Goal: Task Accomplishment & Management: Use online tool/utility

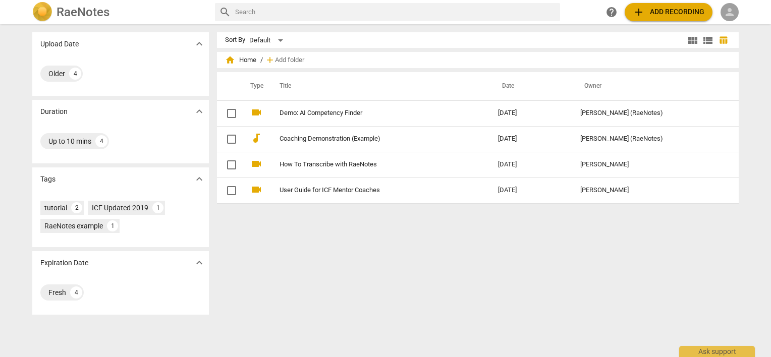
click at [729, 8] on span "person" at bounding box center [730, 12] width 12 height 12
click at [732, 23] on li "Login" at bounding box center [739, 24] width 36 height 24
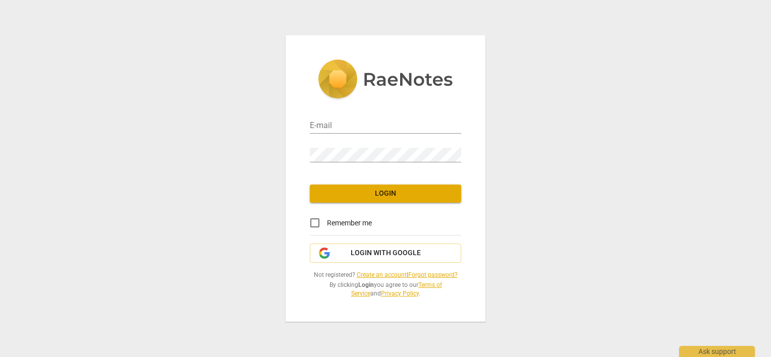
type input "[PERSON_NAME][EMAIL_ADDRESS][DOMAIN_NAME]"
click at [313, 223] on input "Remember me" at bounding box center [315, 223] width 24 height 24
checkbox input "true"
click at [343, 196] on span "Login" at bounding box center [385, 194] width 135 height 10
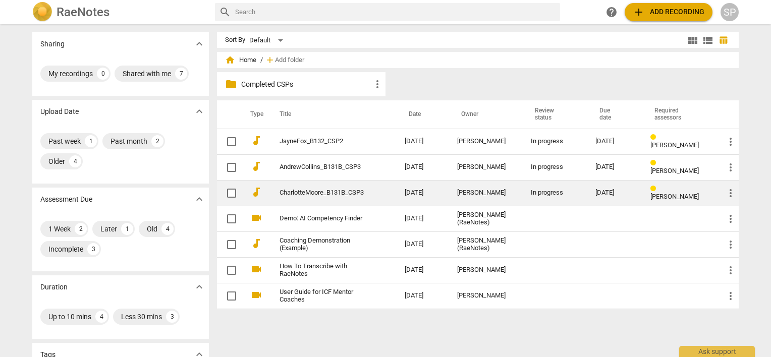
click at [449, 188] on td "[DATE]" at bounding box center [423, 193] width 52 height 26
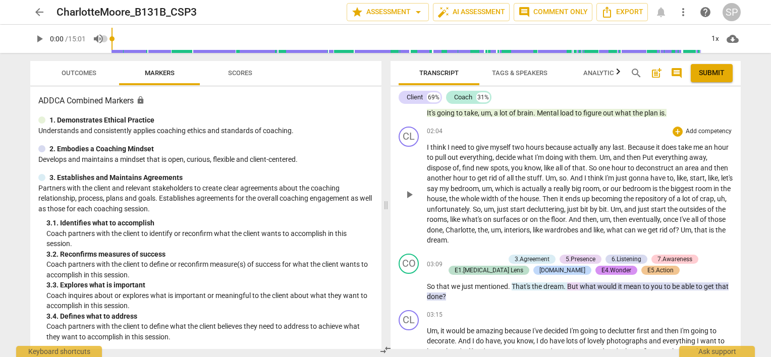
scroll to position [656, 0]
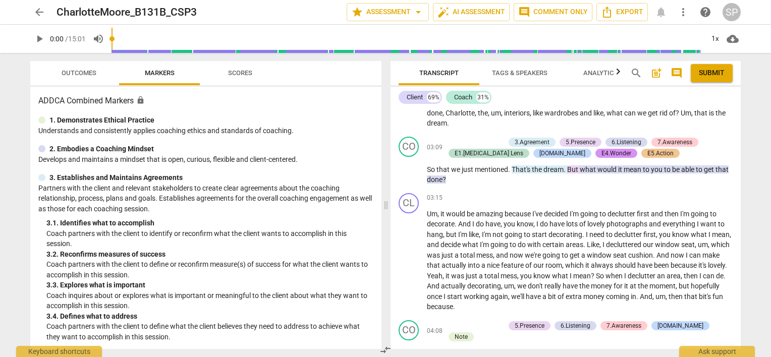
click at [86, 74] on span "Outcomes" at bounding box center [79, 73] width 35 height 8
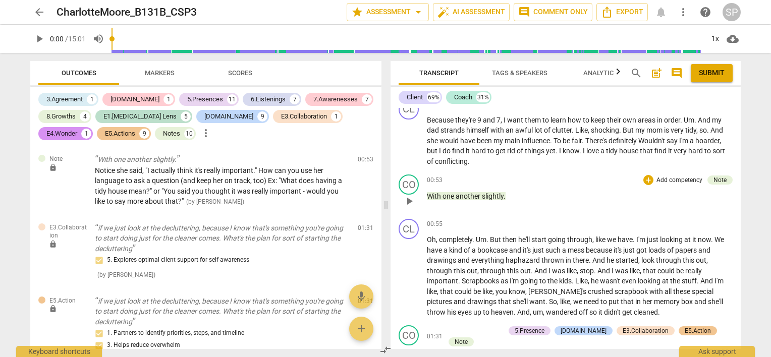
scroll to position [0, 0]
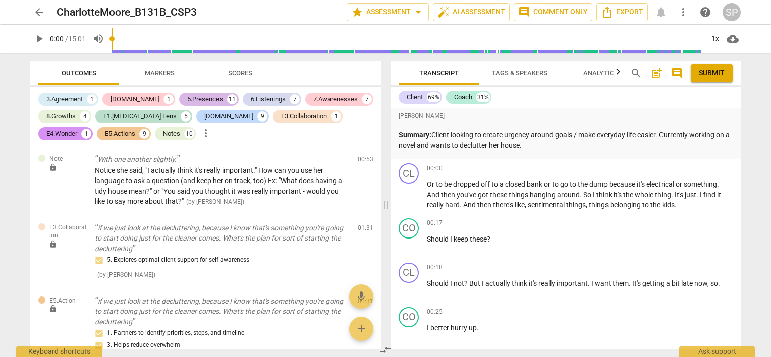
click at [187, 97] on div "5.Presences" at bounding box center [205, 99] width 36 height 10
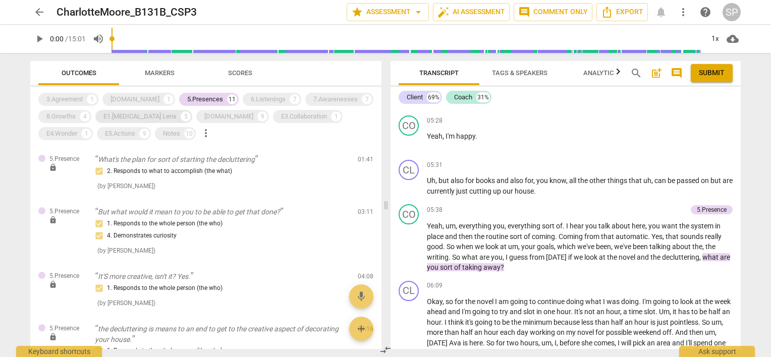
click at [130, 118] on div "E1.[MEDICAL_DATA] Lens" at bounding box center [139, 117] width 73 height 10
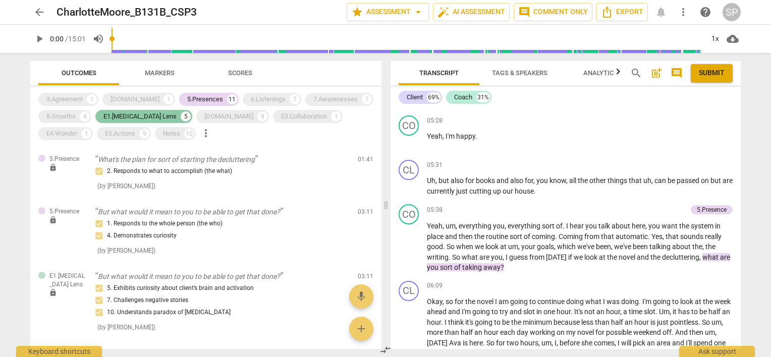
click at [142, 117] on div "E1.[MEDICAL_DATA] Lens" at bounding box center [139, 117] width 73 height 10
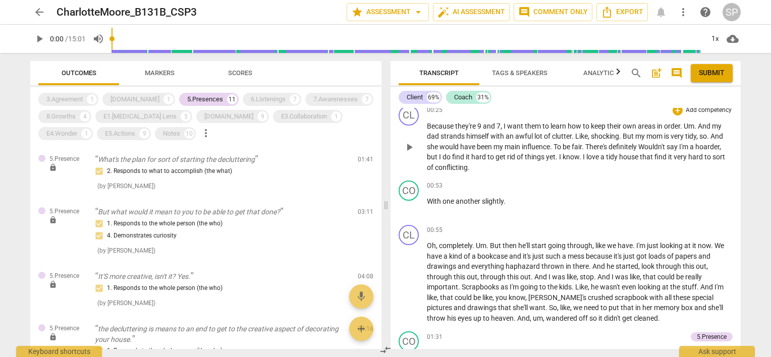
scroll to position [252, 0]
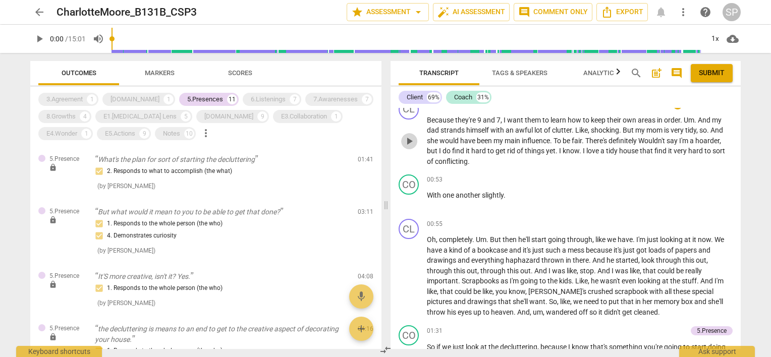
click at [408, 139] on span "play_arrow" at bounding box center [409, 141] width 12 height 12
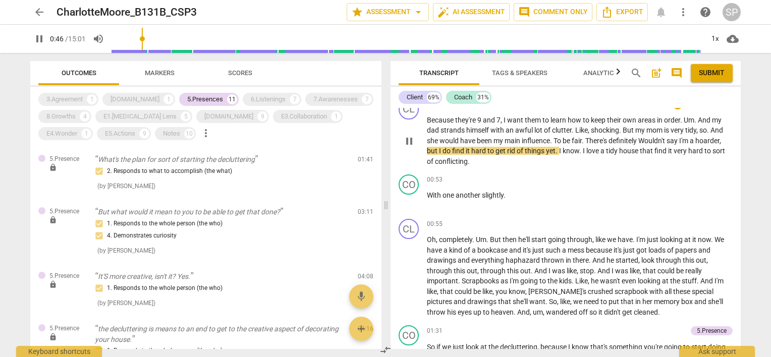
click at [410, 143] on span "pause" at bounding box center [409, 141] width 12 height 12
type input "47"
drag, startPoint x: 426, startPoint y: 193, endPoint x: 505, endPoint y: 198, distance: 78.8
click at [505, 198] on p "With one another slightly ." at bounding box center [580, 195] width 306 height 11
click at [673, 178] on div "+" at bounding box center [678, 180] width 10 height 10
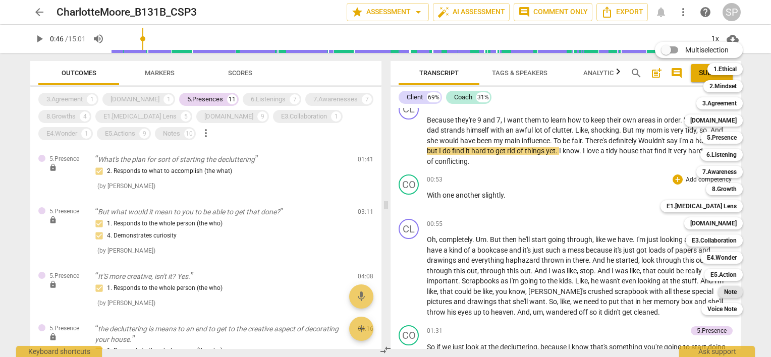
click at [734, 294] on b "Note" at bounding box center [730, 292] width 13 height 12
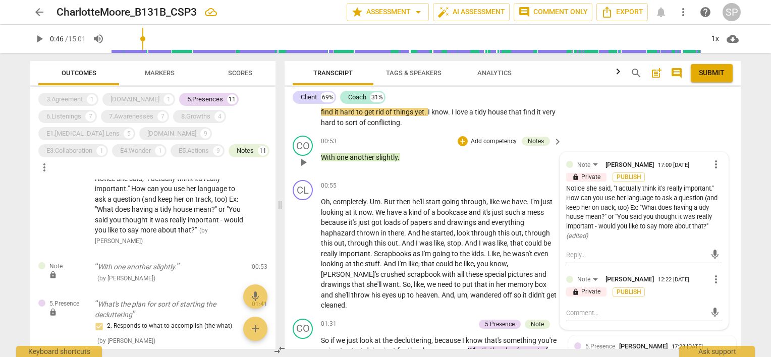
scroll to position [315, 0]
click at [712, 166] on span "more_vert" at bounding box center [716, 164] width 12 height 12
click at [712, 166] on li "Edit" at bounding box center [724, 162] width 35 height 19
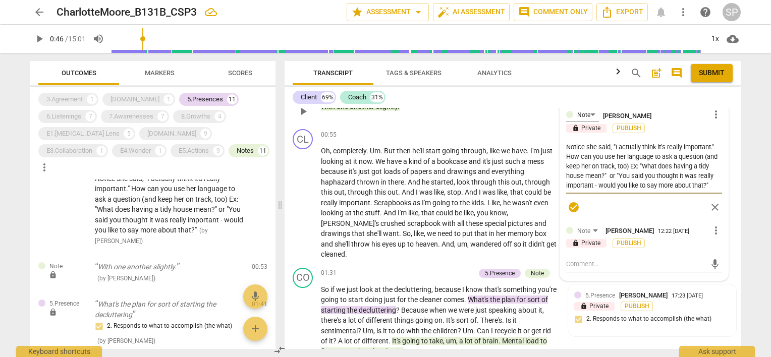
scroll to position [10, 0]
click at [629, 182] on textarea "Notice she said, "I actually think it's really important." How can you use her …" at bounding box center [644, 166] width 156 height 48
type textarea "Notice she said, "I actually think it's really important." How can you use her …"
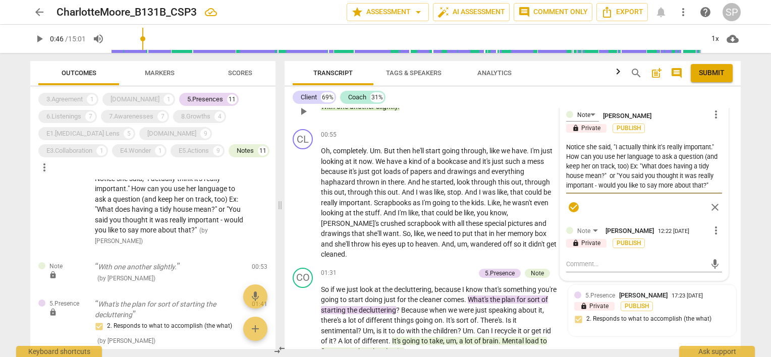
type textarea "Notice she said, "I actually think it's really important." How can you use her …"
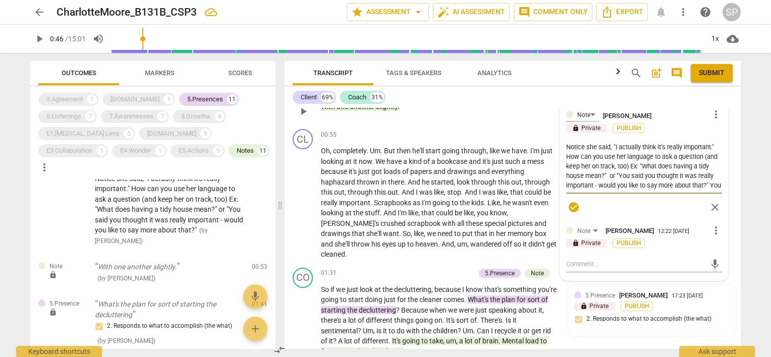
scroll to position [0, 0]
type textarea "Notice she said, "I actually think it's really important." How can you use her …"
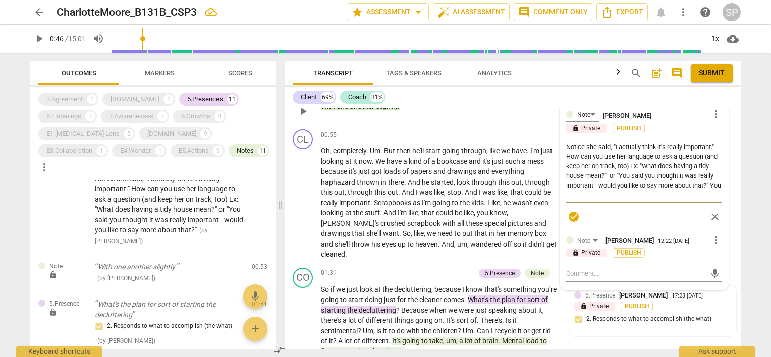
type textarea "Notice she said, "I actually think it's really important." How can you use her …"
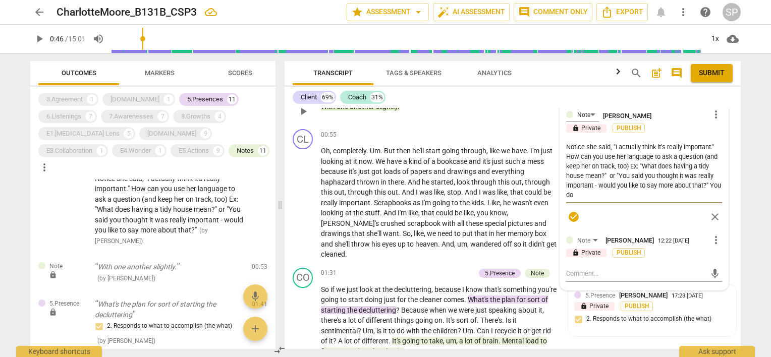
type textarea "Notice she said, "I actually think it's really important." How can you use her …"
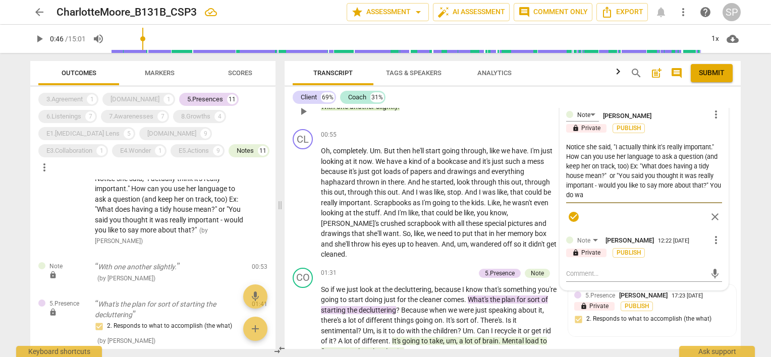
type textarea "Notice she said, "I actually think it's really important." How can you use her …"
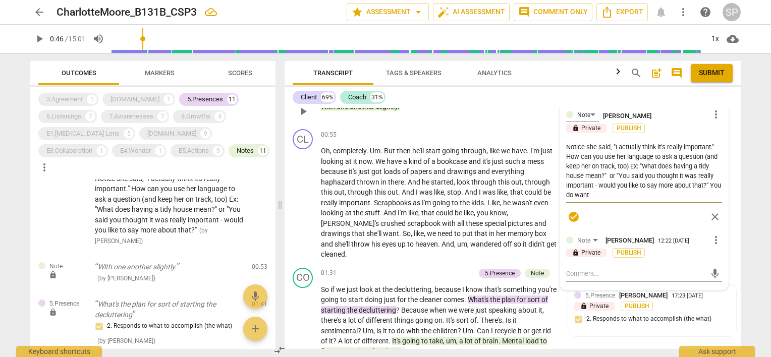
type textarea "Notice she said, "I actually think it's really important." How can you use her …"
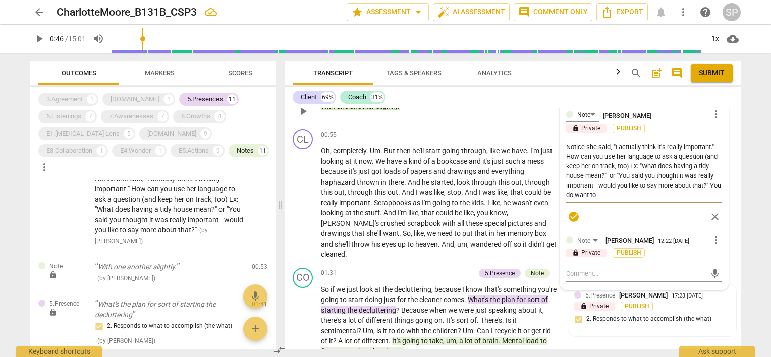
type textarea "Notice she said, "I actually think it's really important." How can you use her …"
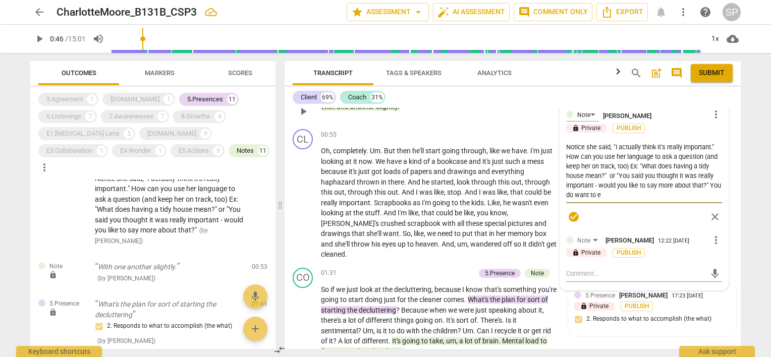
type textarea "Notice she said, "I actually think it's really important." How can you use her …"
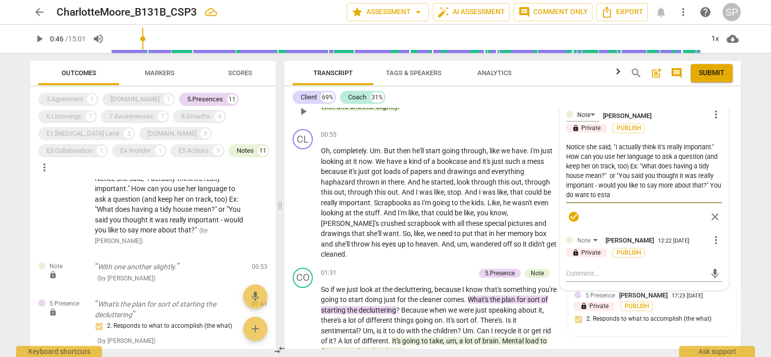
type textarea "Notice she said, "I actually think it's really important." How can you use her …"
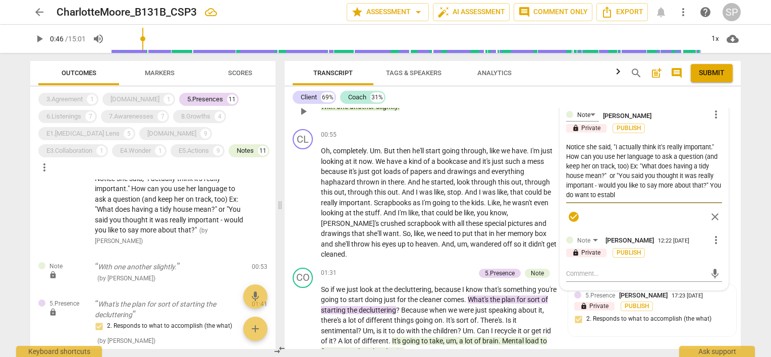
type textarea "Notice she said, "I actually think it's really important." How can you use her …"
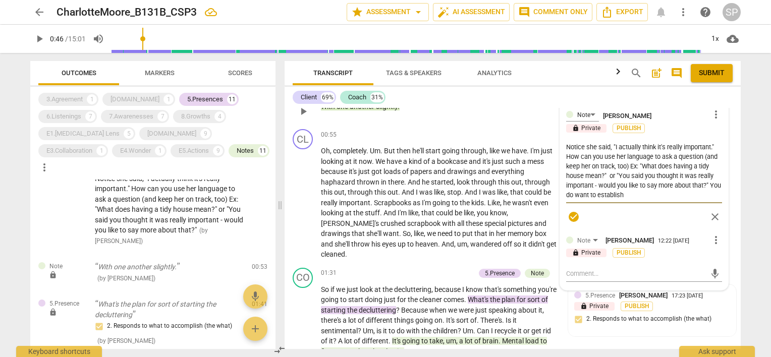
type textarea "Notice she said, "I actually think it's really important." How can you use her …"
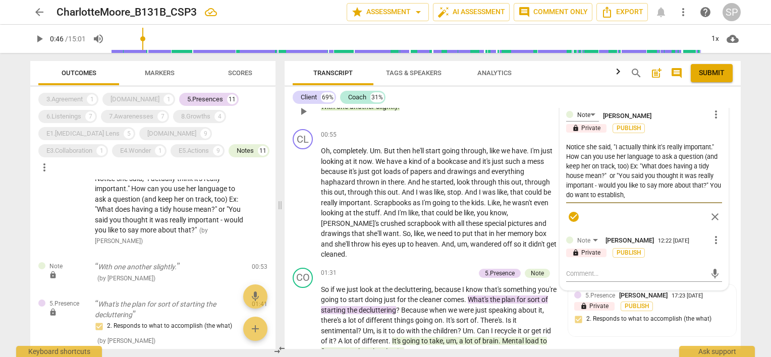
type textarea "Notice she said, "I actually think it's really important." How can you use her …"
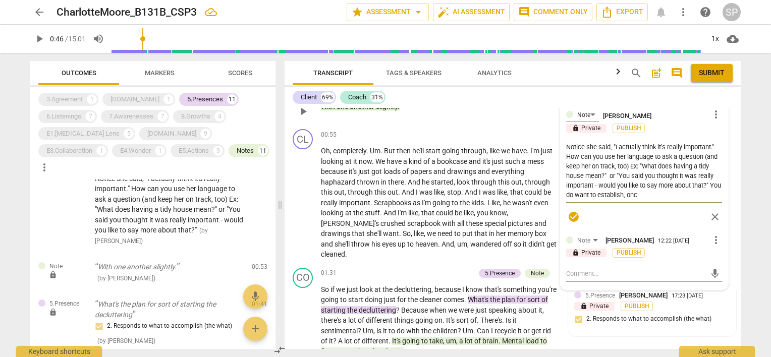
type textarea "Notice she said, "I actually think it's really important." How can you use her …"
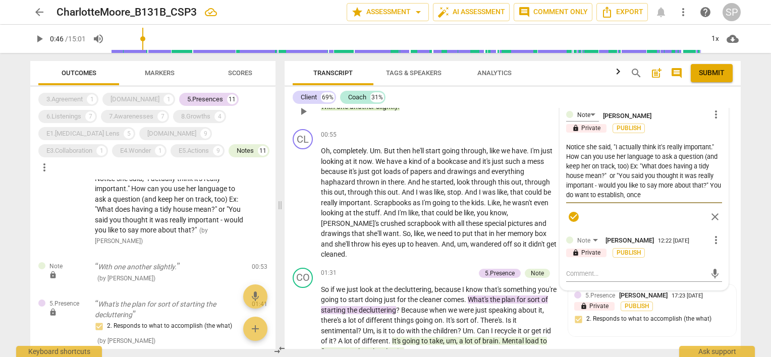
type textarea "Notice she said, "I actually think it's really important." How can you use her …"
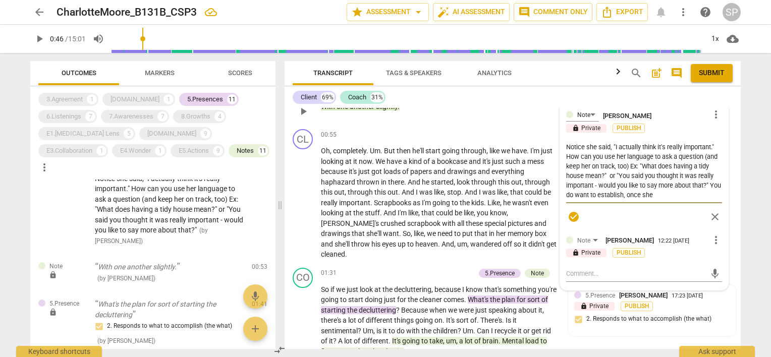
type textarea "Notice she said, "I actually think it's really important." How can you use her …"
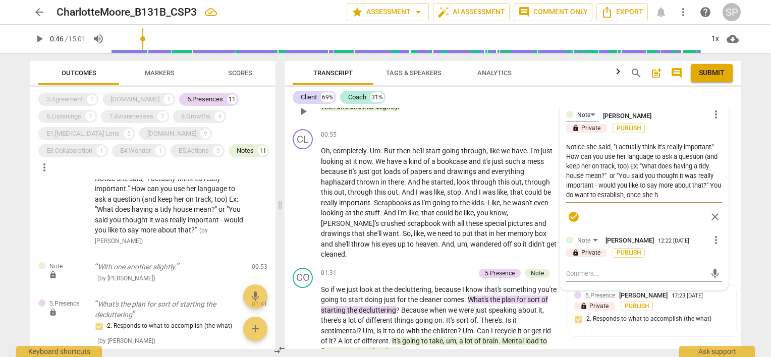
type textarea "Notice she said, "I actually think it's really important." How can you use her …"
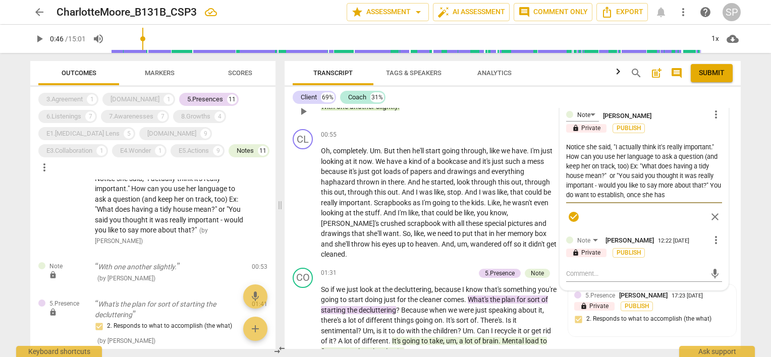
type textarea "Notice she said, "I actually think it's really important." How can you use her …"
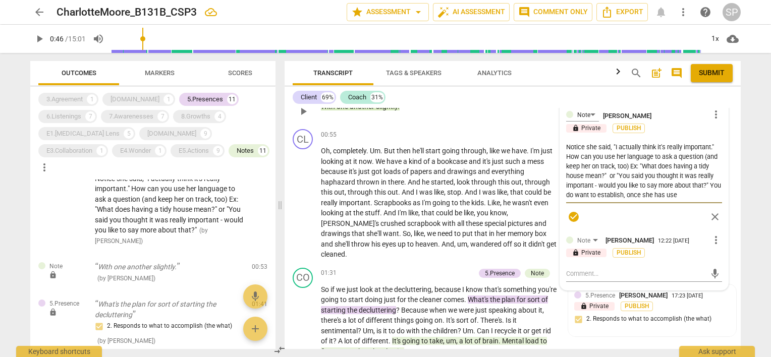
type textarea "Notice she said, "I actually think it's really important." How can you use her …"
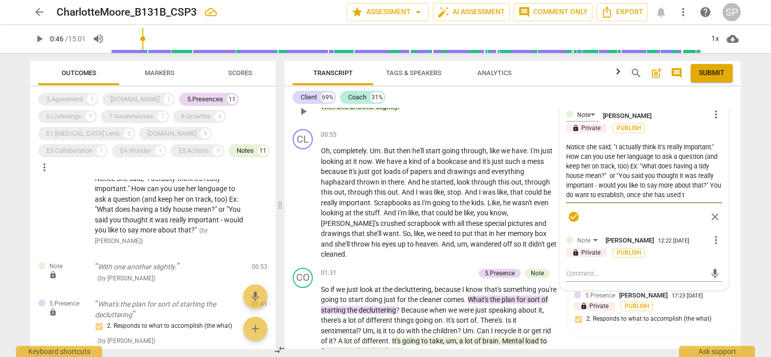
type textarea "Notice she said, "I actually think it's really important." How can you use her …"
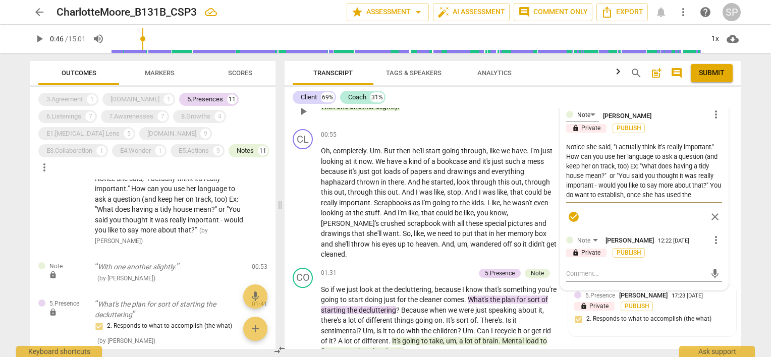
type textarea "Notice she said, "I actually think it's really important." How can you use her …"
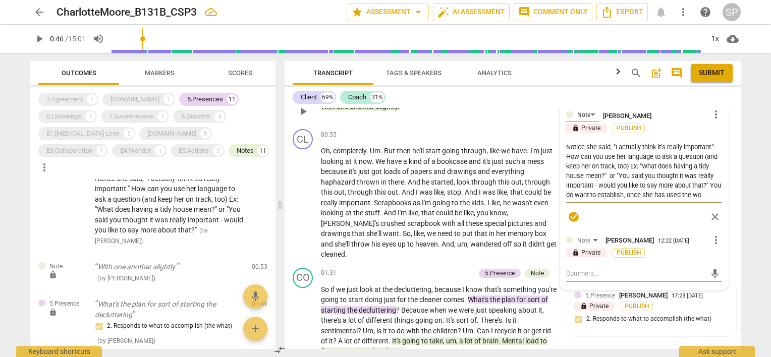
type textarea "Notice she said, "I actually think it's really important." How can you use her …"
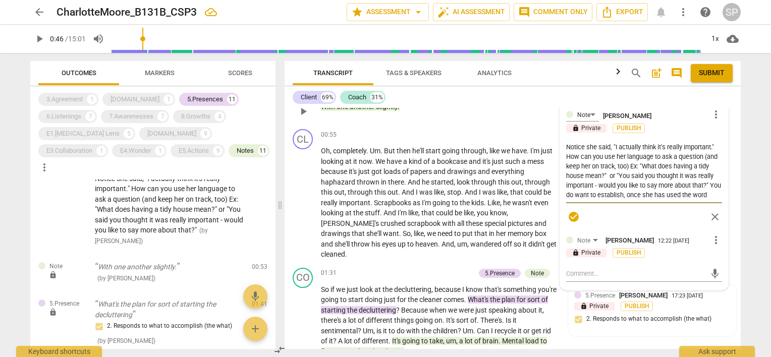
type textarea "Notice she said, "I actually think it's really important." How can you use her …"
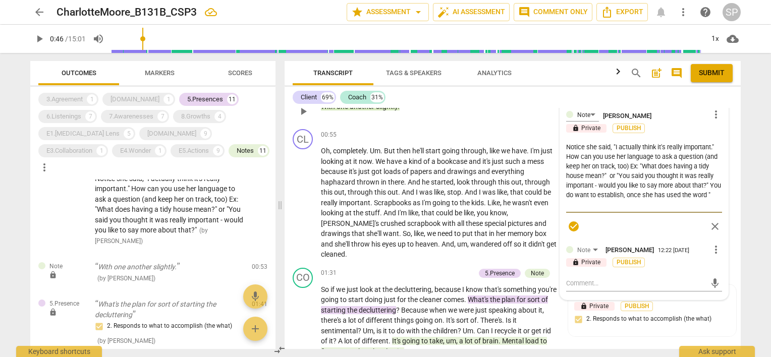
type textarea "Notice she said, "I actually think it's really important." How can you use her …"
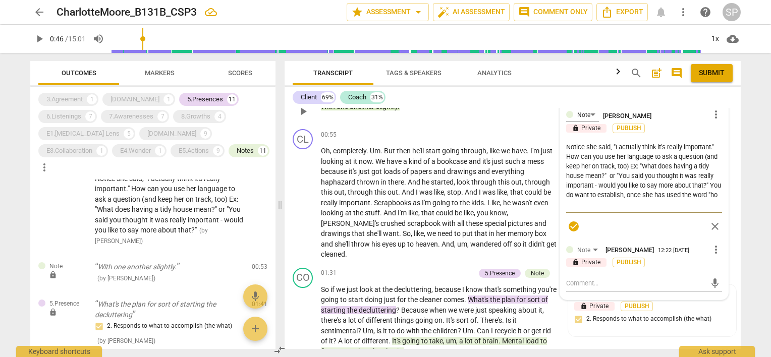
type textarea "Notice she said, "I actually think it's really important." How can you use her …"
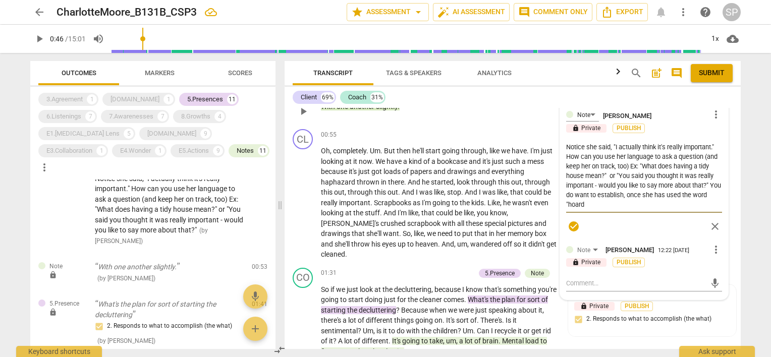
type textarea "Notice she said, "I actually think it's really important." How can you use her …"
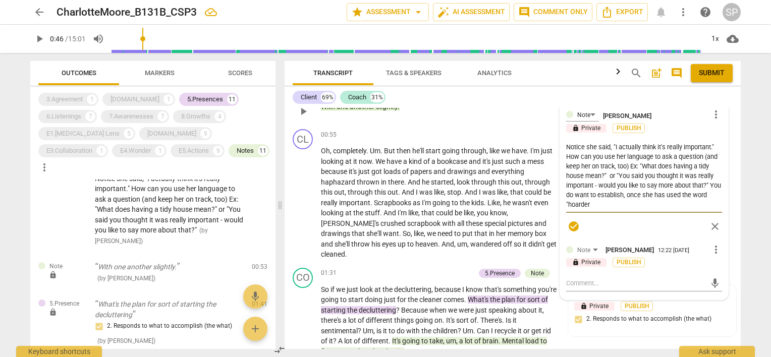
type textarea "Notice she said, "I actually think it's really important." How can you use her …"
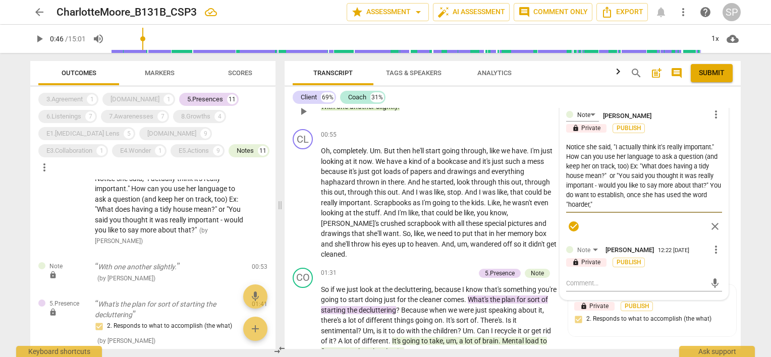
type textarea "Notice she said, "I actually think it's really important." How can you use her …"
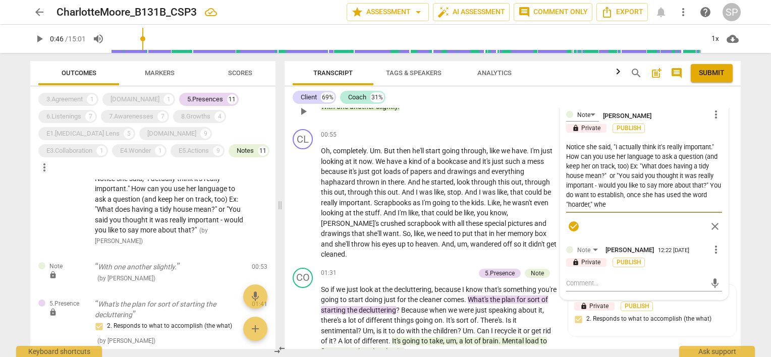
type textarea "Notice she said, "I actually think it's really important." How can you use her …"
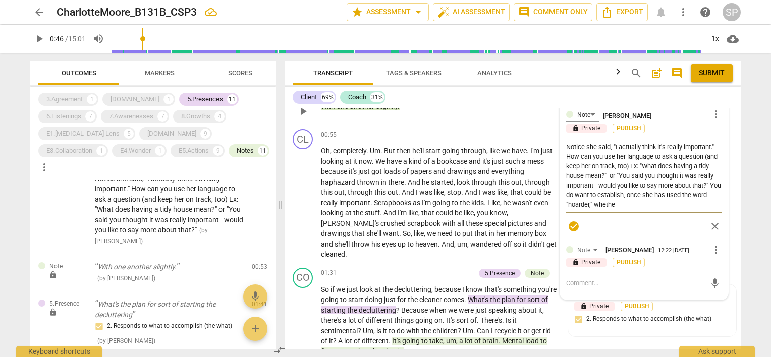
type textarea "Notice she said, "I actually think it's really important." How can you use her …"
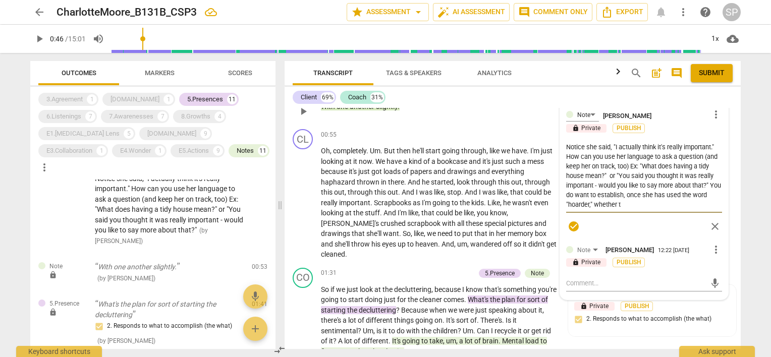
type textarea "Notice she said, "I actually think it's really important." How can you use her …"
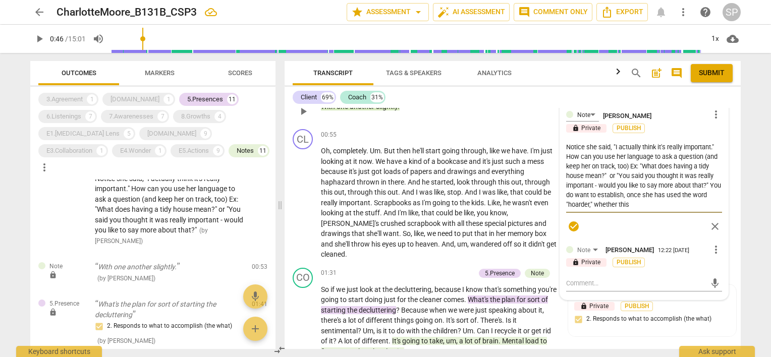
type textarea "Notice she said, "I actually think it's really important." How can you use her …"
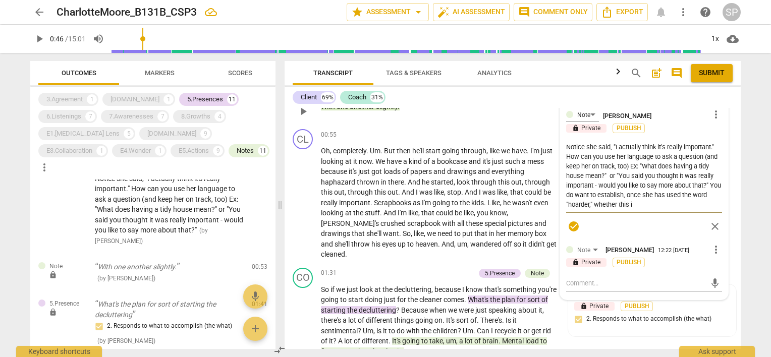
type textarea "Notice she said, "I actually think it's really important." How can you use her …"
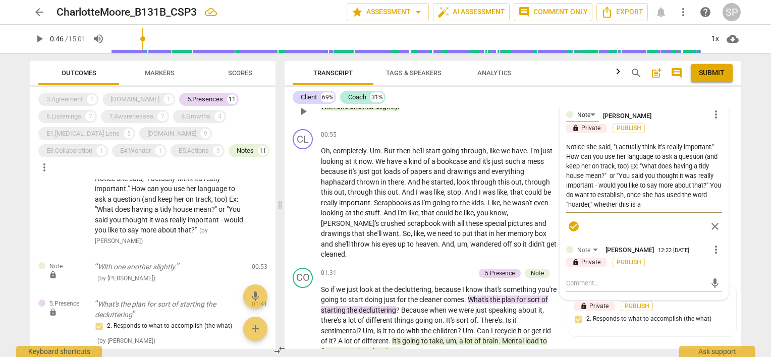
type textarea "Notice she said, "I actually think it's really important." How can you use her …"
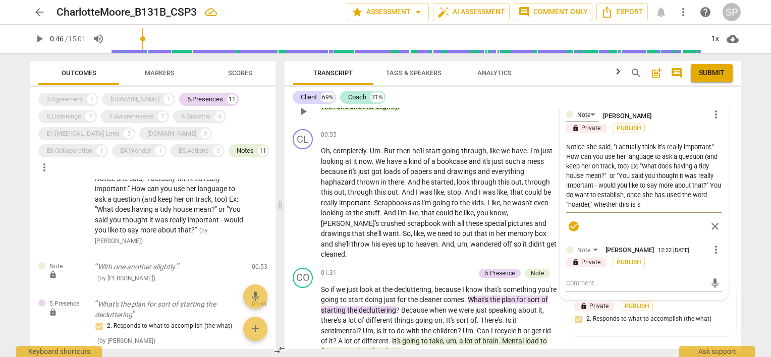
type textarea "Notice she said, "I actually think it's really important." How can you use her …"
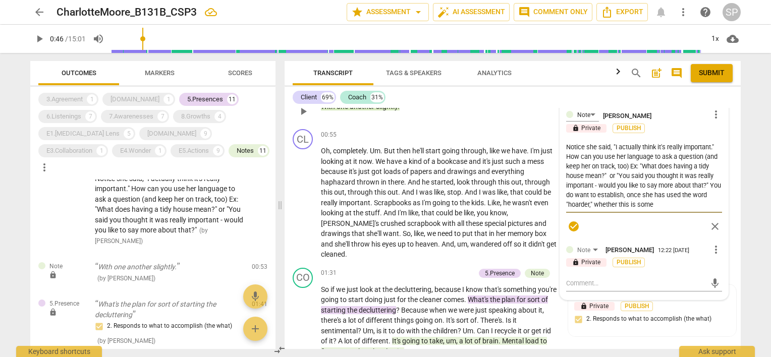
type textarea "Notice she said, "I actually think it's really important." How can you use her …"
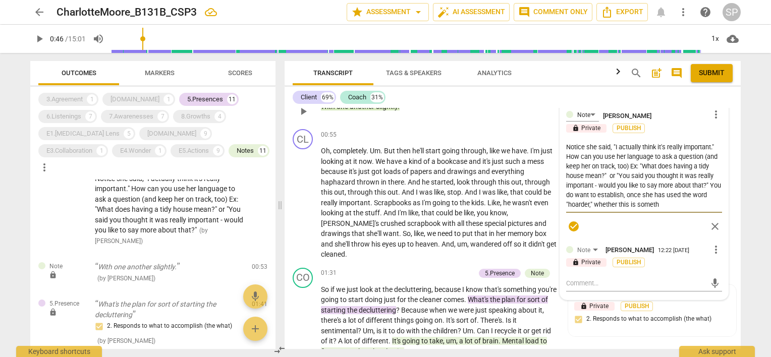
type textarea "Notice she said, "I actually think it's really important." How can you use her …"
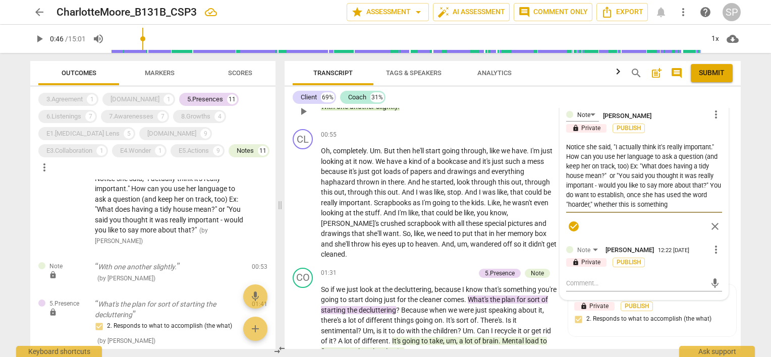
type textarea "Notice she said, "I actually think it's really important." How can you use her …"
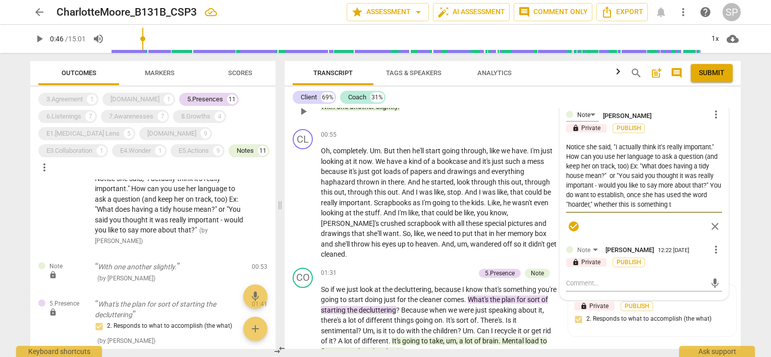
type textarea "Notice she said, "I actually think it's really important." How can you use her …"
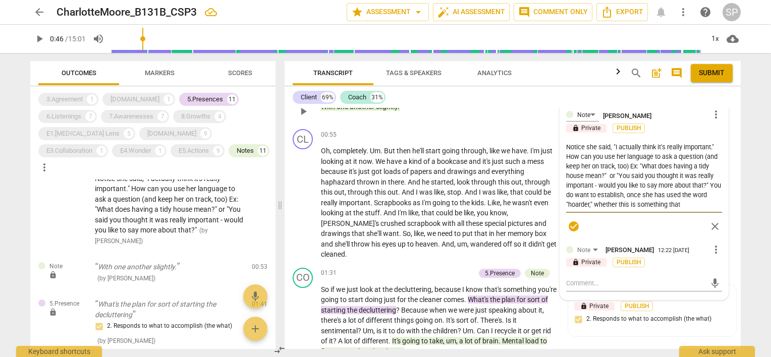
type textarea "Notice she said, "I actually think it's really important." How can you use her …"
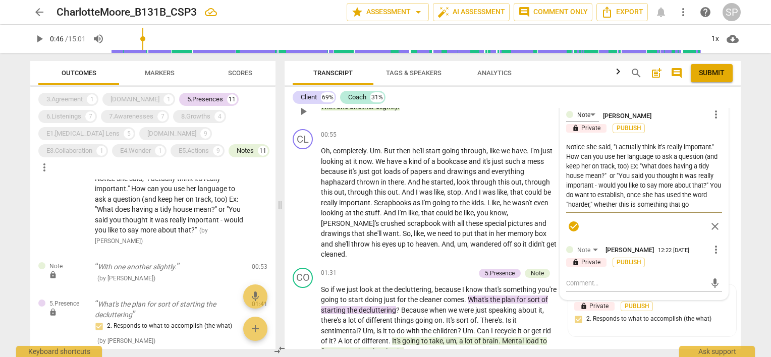
type textarea "Notice she said, "I actually think it's really important." How can you use her …"
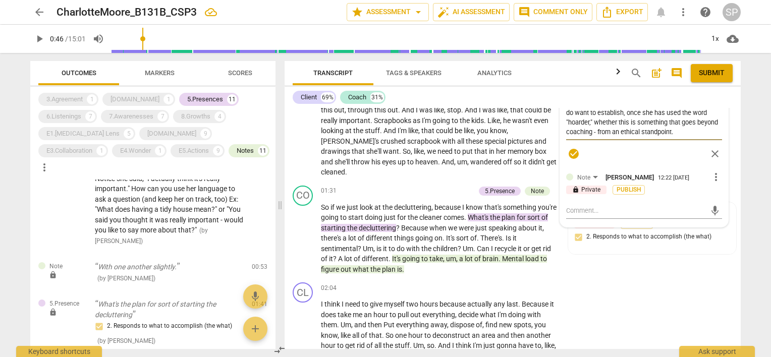
scroll to position [416, 0]
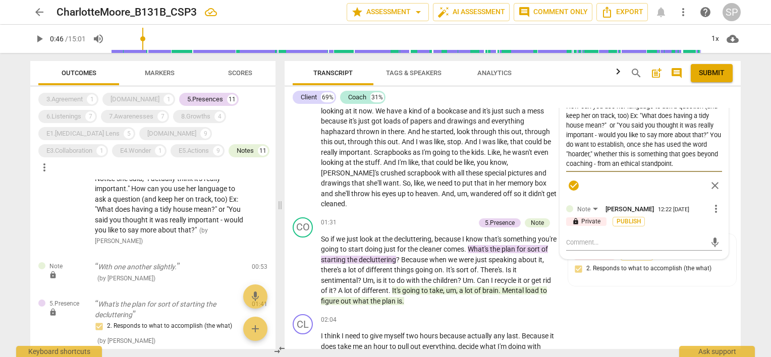
click at [685, 162] on textarea "Notice she said, "I actually think it's really important." How can you use her …" at bounding box center [644, 130] width 156 height 77
click at [712, 206] on span "more_vert" at bounding box center [716, 209] width 12 height 12
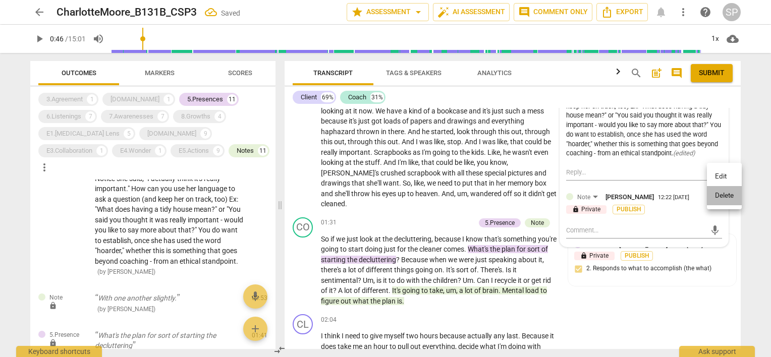
click at [723, 195] on li "Delete" at bounding box center [724, 195] width 35 height 19
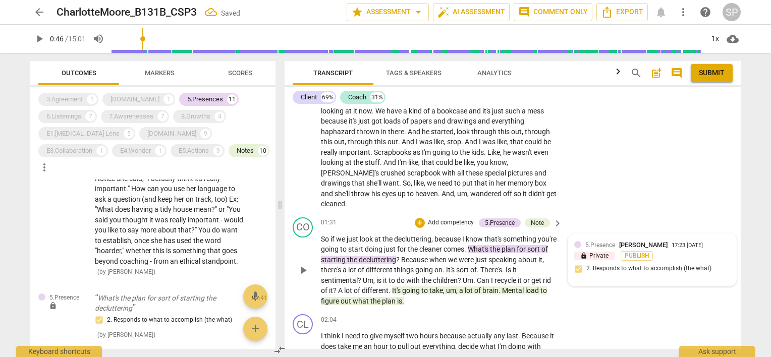
click at [686, 251] on div "lock Private Publish" at bounding box center [652, 256] width 156 height 10
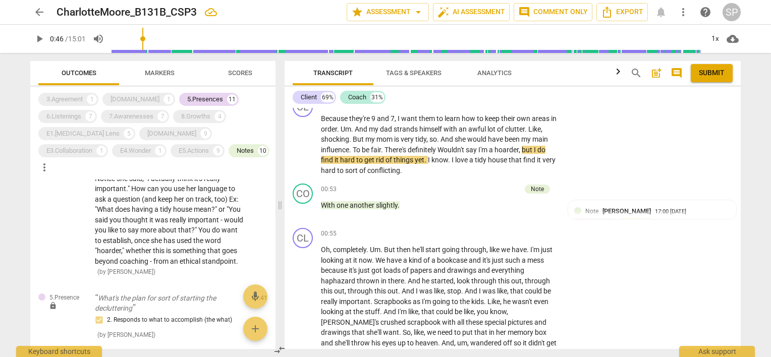
scroll to position [265, 0]
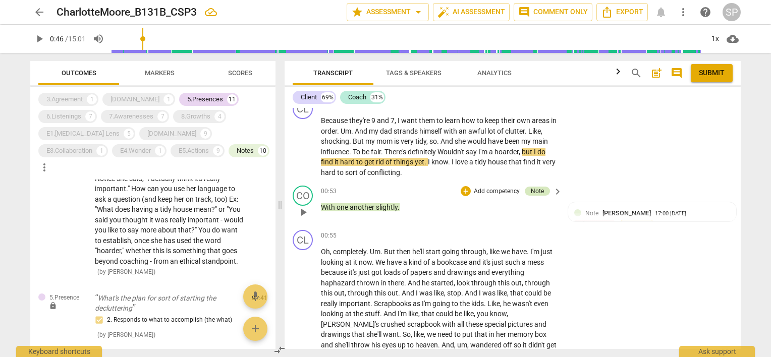
click at [541, 189] on div "Note" at bounding box center [537, 191] width 13 height 9
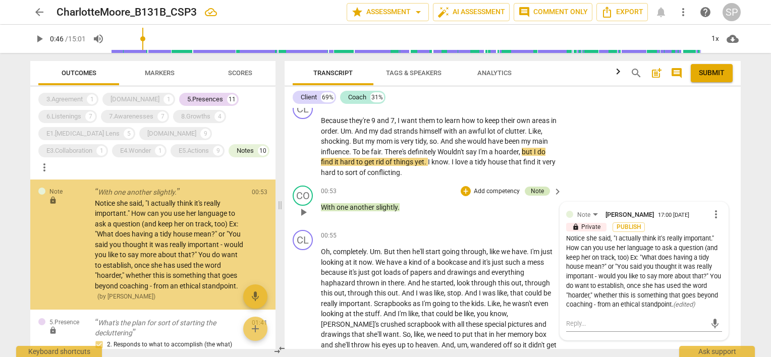
scroll to position [0, 0]
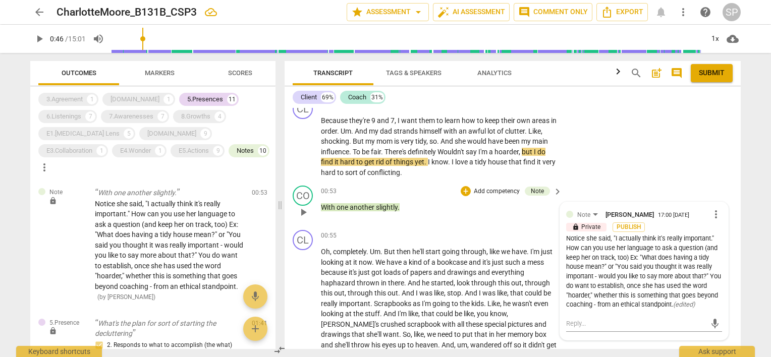
click at [566, 286] on div "Notice she said, "I actually think it's really important." How can you use her …" at bounding box center [644, 272] width 156 height 76
click at [710, 216] on span "more_vert" at bounding box center [716, 214] width 12 height 12
click at [718, 215] on li "Edit" at bounding box center [724, 213] width 35 height 19
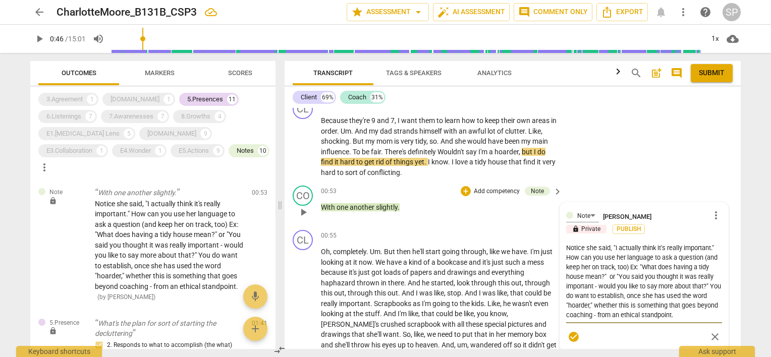
click at [566, 294] on textarea "Notice she said, "I actually think it's really important." How can you use her …" at bounding box center [644, 281] width 156 height 77
click at [618, 313] on textarea "Notice she said, "I actually think it's really important." How can you use her …" at bounding box center [644, 281] width 156 height 77
click at [607, 287] on textarea "Notice she said, "I actually think it's really important." How can you use her …" at bounding box center [644, 281] width 156 height 77
click at [625, 313] on textarea "Notice she said, "I actually think it's really important." How can you use her …" at bounding box center [644, 281] width 156 height 77
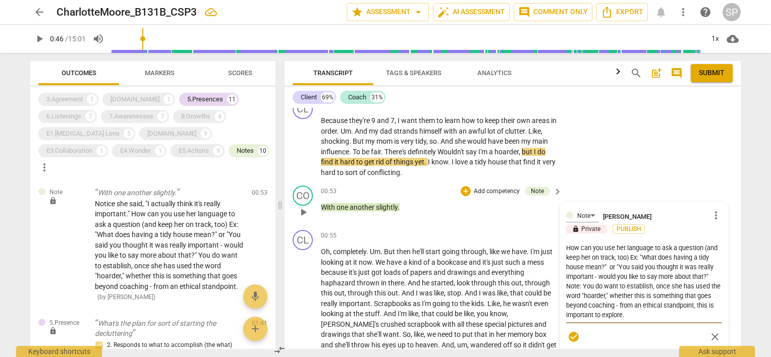
click at [572, 331] on span "check_circle" at bounding box center [574, 337] width 12 height 12
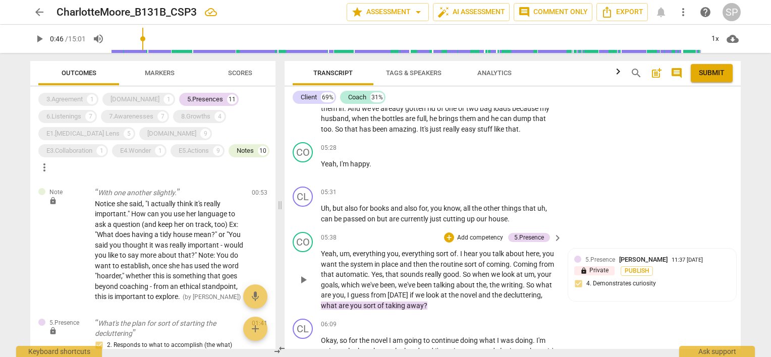
scroll to position [1375, 0]
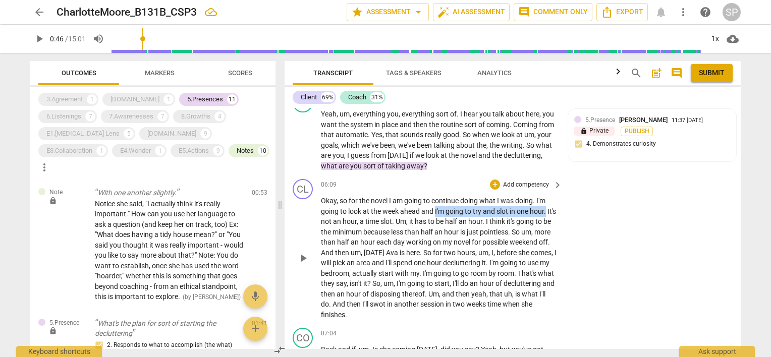
drag, startPoint x: 434, startPoint y: 207, endPoint x: 547, endPoint y: 208, distance: 112.5
click at [547, 208] on p "Okay , so for the novel I am going to continue doing what I was doing . I'm goi…" at bounding box center [439, 258] width 236 height 124
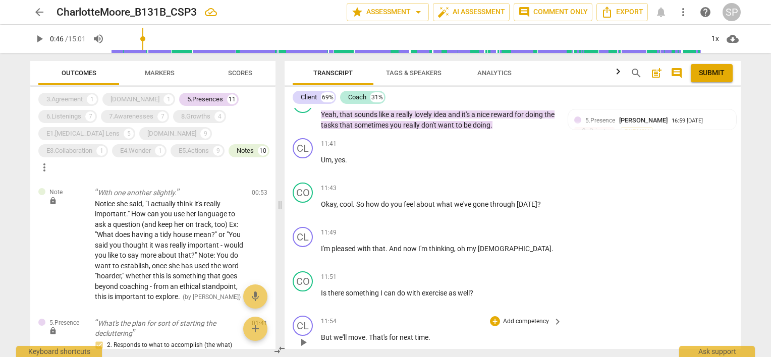
scroll to position [3191, 0]
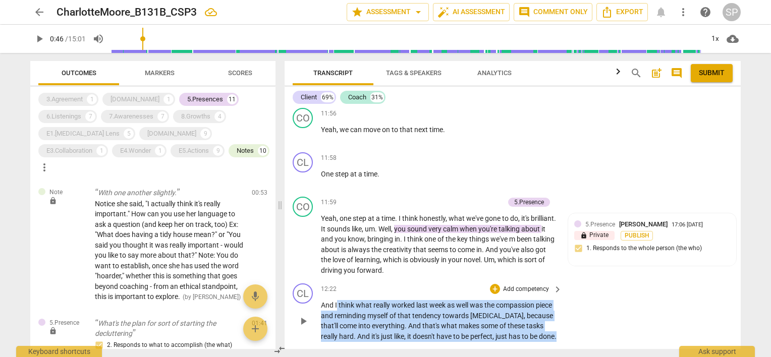
drag, startPoint x: 337, startPoint y: 294, endPoint x: 430, endPoint y: 335, distance: 101.6
click at [430, 335] on p "And I think what really worked last week as well was the compassion piece and r…" at bounding box center [439, 320] width 236 height 41
copy p "think what really worked last week as well was the compassion piece and remindi…"
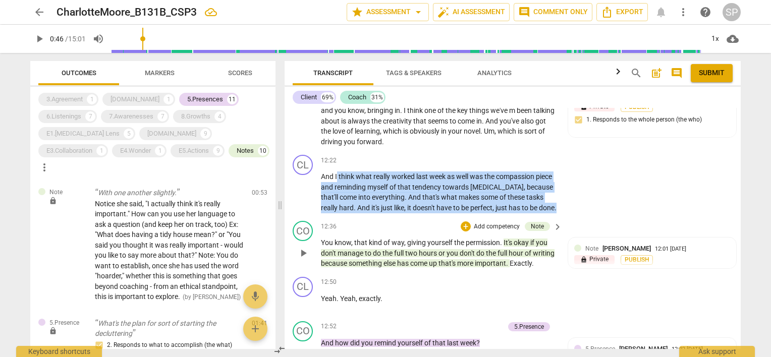
scroll to position [3343, 0]
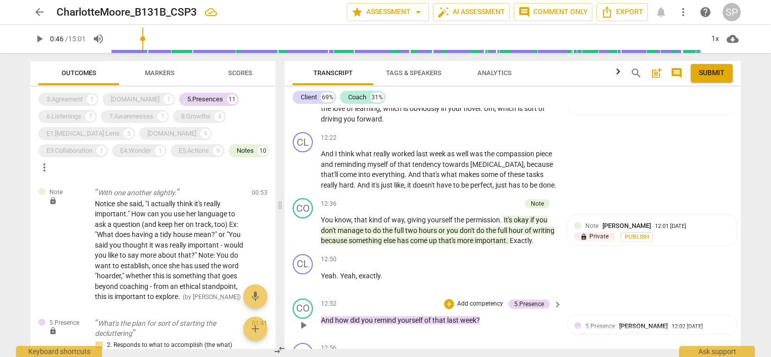
click at [452, 324] on span "last" at bounding box center [453, 320] width 13 height 8
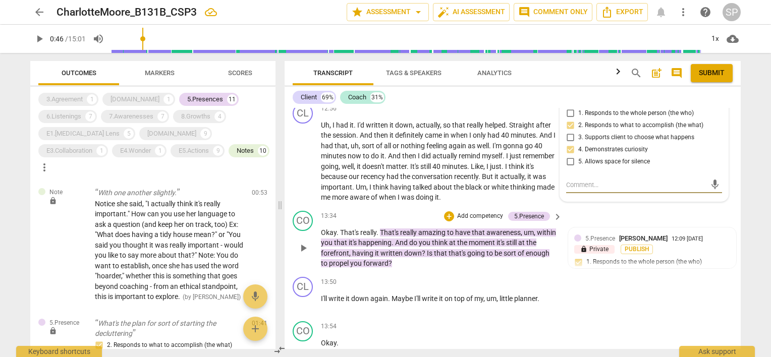
scroll to position [3601, 0]
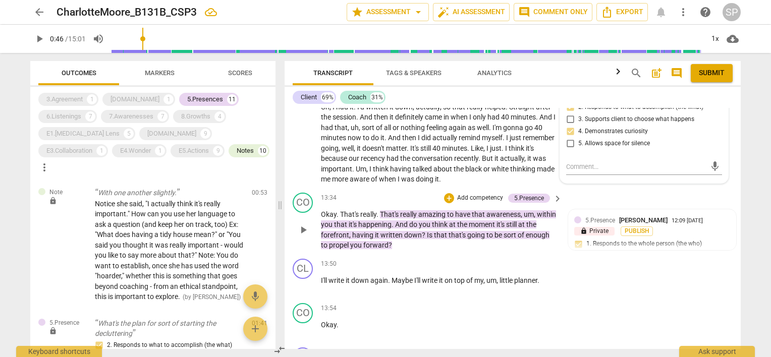
click at [449, 229] on span "think" at bounding box center [440, 225] width 17 height 8
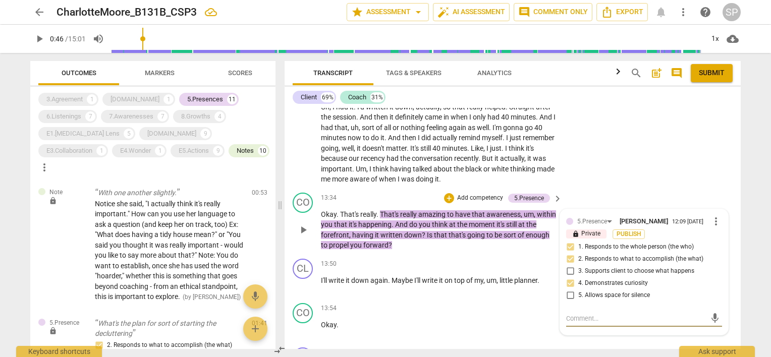
scroll to position [3500, 0]
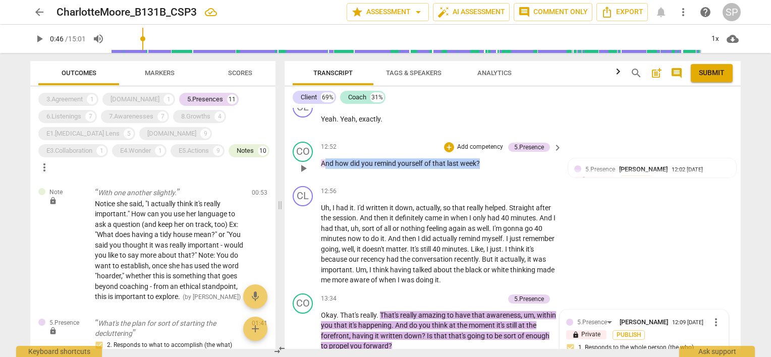
drag, startPoint x: 323, startPoint y: 174, endPoint x: 477, endPoint y: 175, distance: 154.4
click at [483, 169] on p "And how did you remind yourself of that last week ?" at bounding box center [439, 163] width 236 height 11
click at [446, 152] on div "+" at bounding box center [449, 147] width 10 height 10
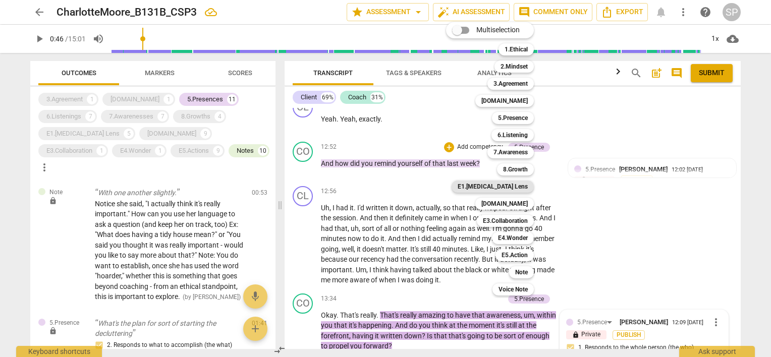
click at [525, 184] on b "E1.[MEDICAL_DATA] Lens" at bounding box center [493, 187] width 70 height 12
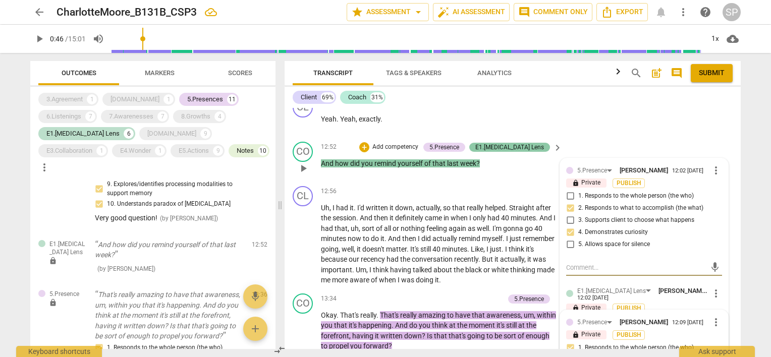
click at [520, 152] on div "E1.[MEDICAL_DATA] Lens" at bounding box center [509, 147] width 69 height 9
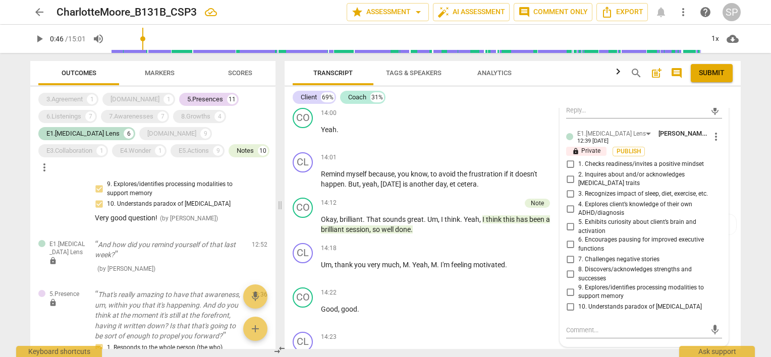
scroll to position [3903, 0]
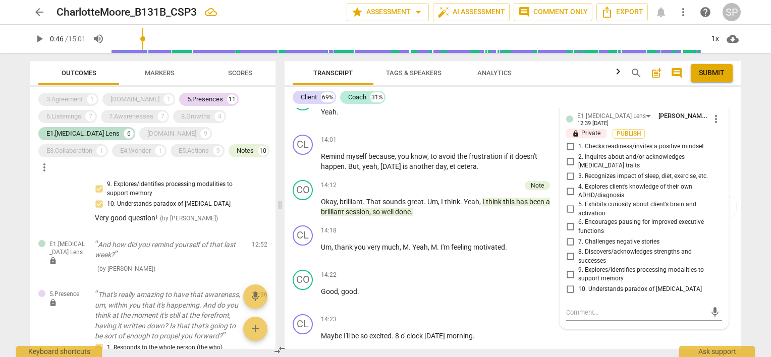
click at [569, 273] on input "9. Explores/identifies processing modalities to support memory" at bounding box center [570, 274] width 16 height 12
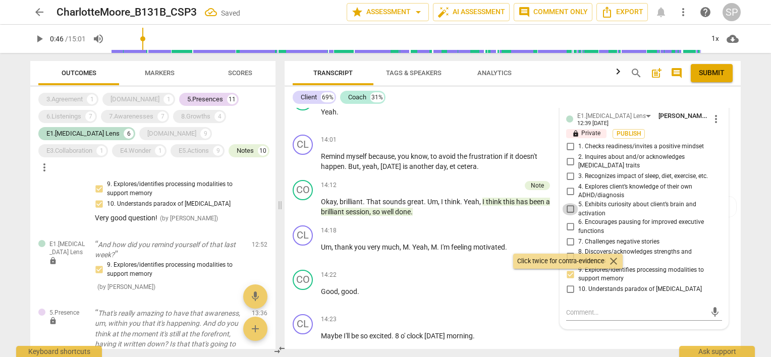
click at [567, 208] on input "5. Exhibits curiosity about client’s brain and activation" at bounding box center [570, 209] width 16 height 12
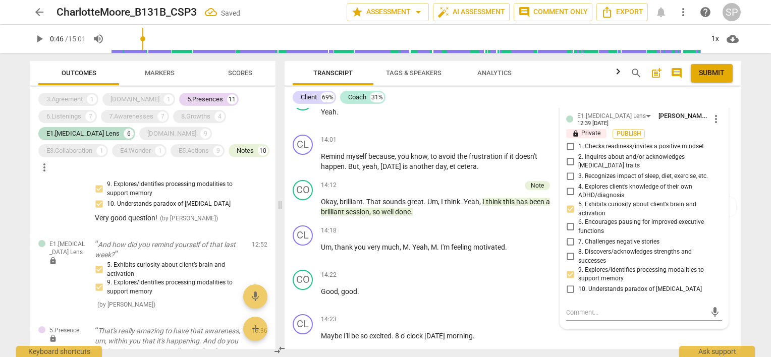
click at [570, 289] on input "10. Understands paradox of [MEDICAL_DATA]" at bounding box center [570, 290] width 16 height 12
click at [474, 145] on div "14:01 + Add competency keyboard_arrow_right" at bounding box center [442, 140] width 242 height 11
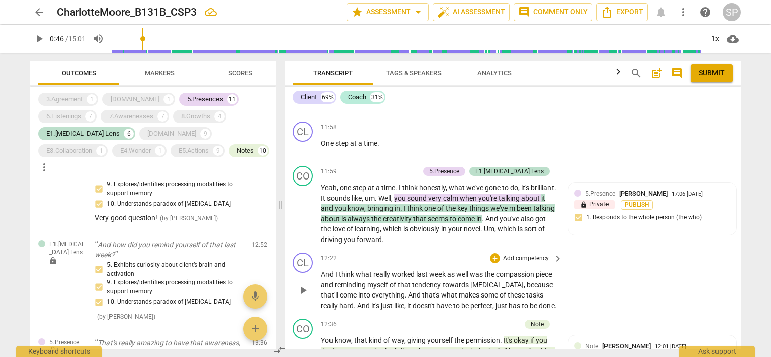
scroll to position [2995, 0]
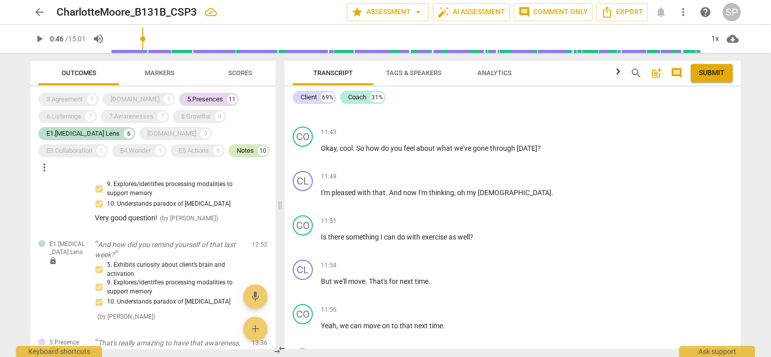
click at [237, 152] on div "Notes" at bounding box center [245, 151] width 17 height 10
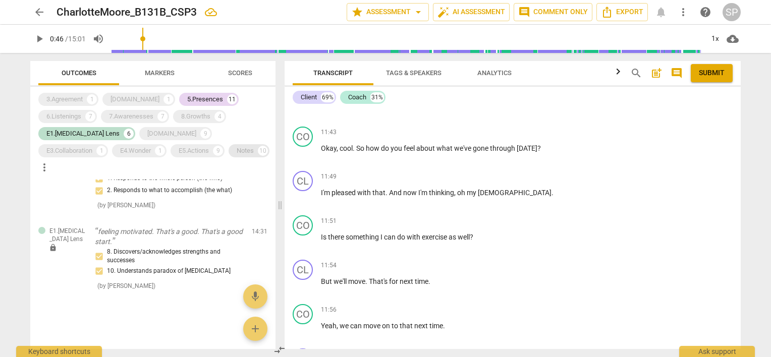
scroll to position [944, 0]
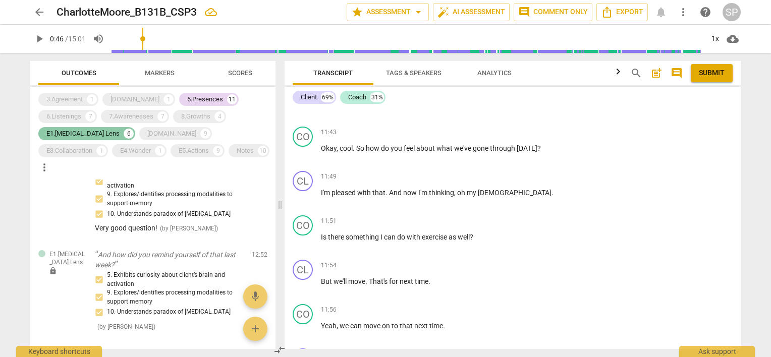
click at [81, 135] on div "E1.[MEDICAL_DATA] Lens" at bounding box center [82, 134] width 73 height 10
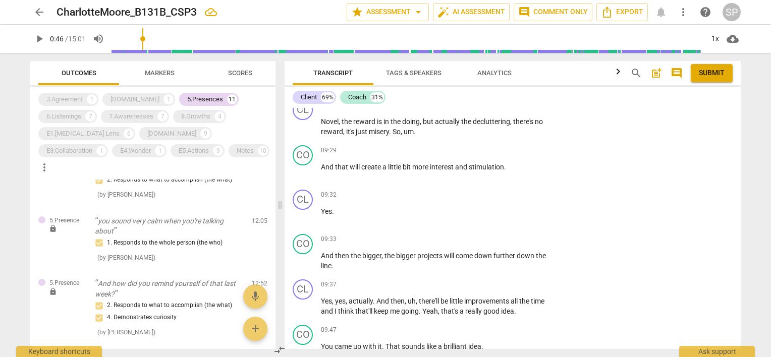
scroll to position [2137, 0]
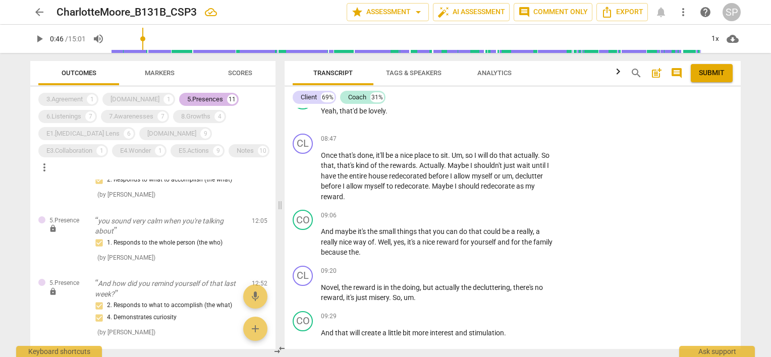
click at [187, 101] on div "5.Presences" at bounding box center [205, 99] width 36 height 10
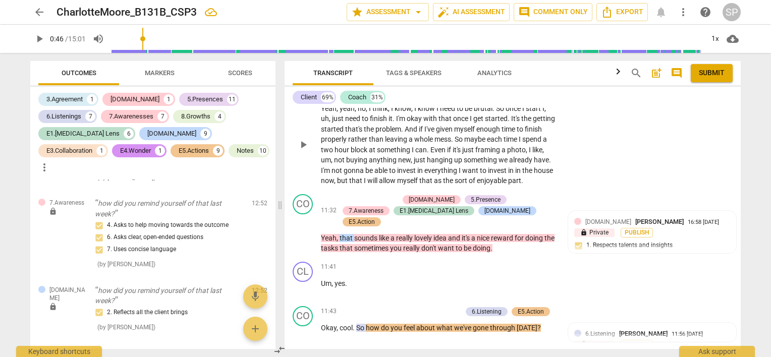
scroll to position [2901, 0]
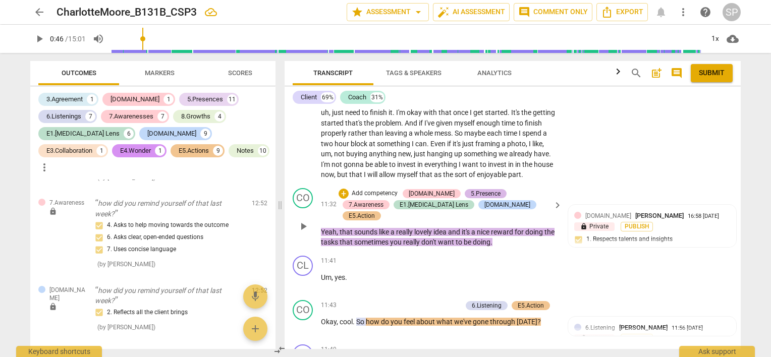
click at [471, 189] on div "5.Presence" at bounding box center [486, 193] width 30 height 9
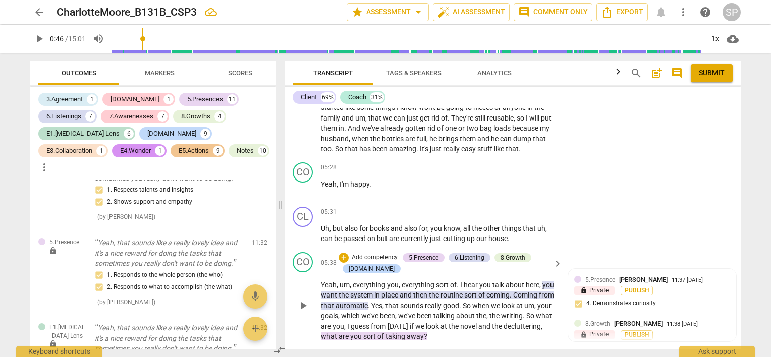
scroll to position [1312, 0]
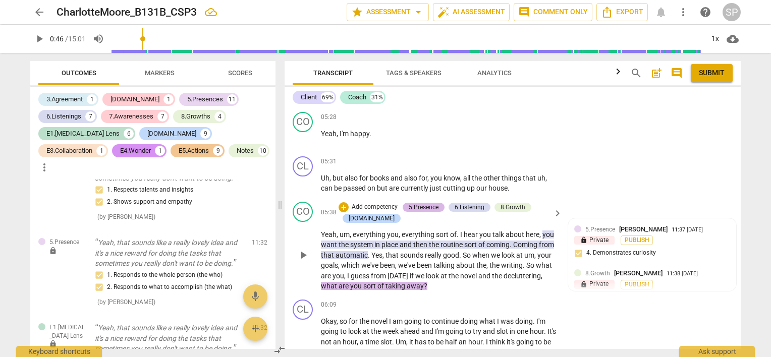
click at [423, 206] on div "5.Presence" at bounding box center [424, 207] width 30 height 9
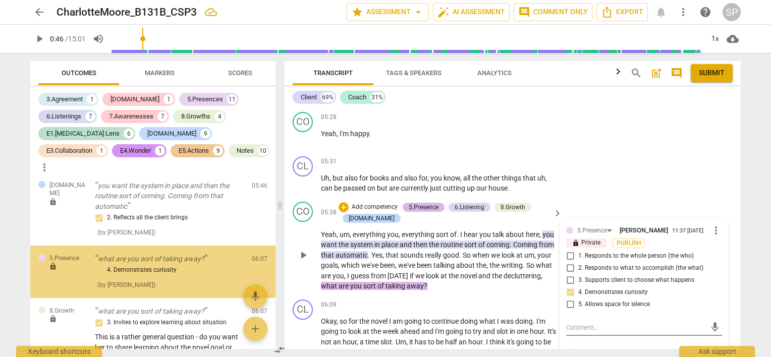
scroll to position [1911, 0]
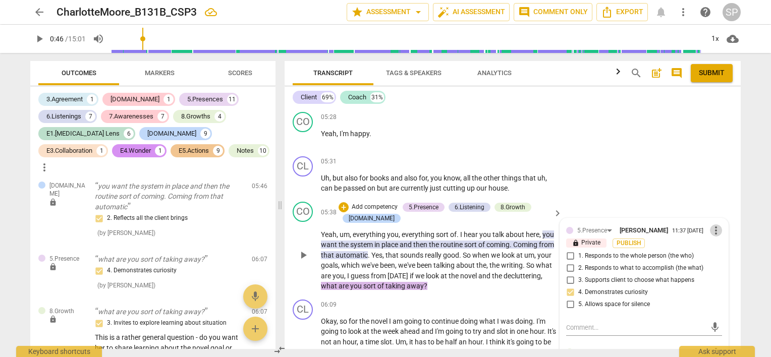
click at [710, 227] on span "more_vert" at bounding box center [716, 231] width 12 height 12
click at [715, 244] on li "Delete" at bounding box center [724, 247] width 35 height 19
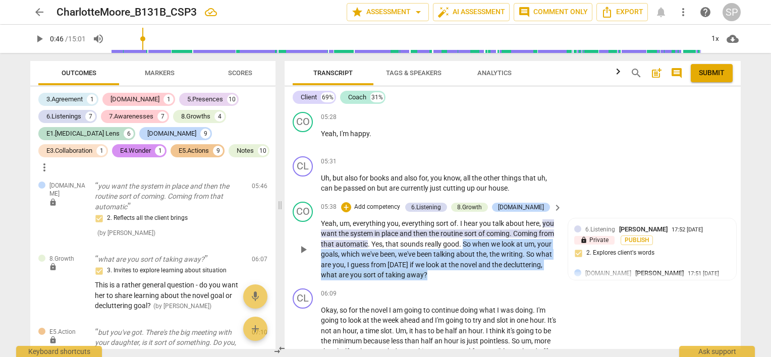
drag, startPoint x: 478, startPoint y: 243, endPoint x: 482, endPoint y: 272, distance: 29.5
click at [482, 272] on p "Yeah , um , everything you , everything sort of . I hear you talk about here , …" at bounding box center [439, 249] width 236 height 62
click at [351, 206] on div "+" at bounding box center [346, 207] width 10 height 10
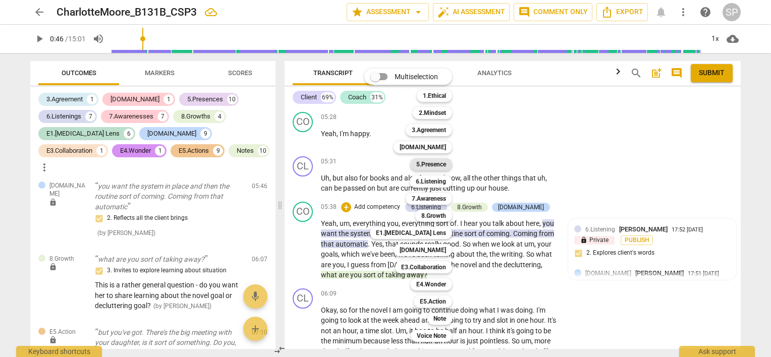
click at [434, 165] on b "5.Presence" at bounding box center [431, 164] width 30 height 12
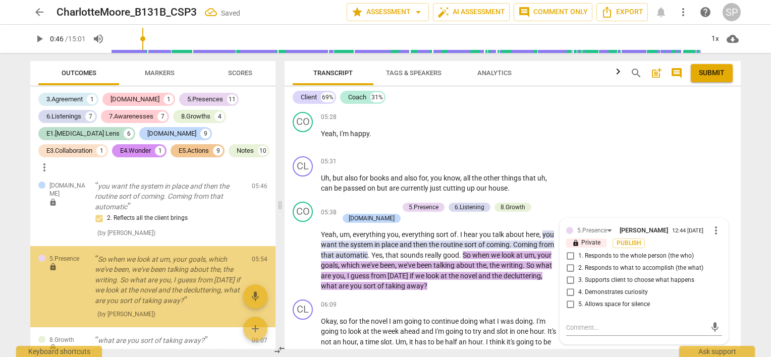
scroll to position [1925, 0]
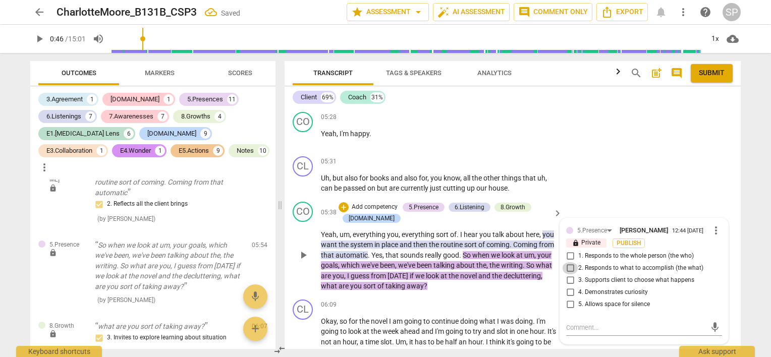
click at [567, 266] on input "2. Responds to what to accomplish (the what)" at bounding box center [570, 268] width 16 height 12
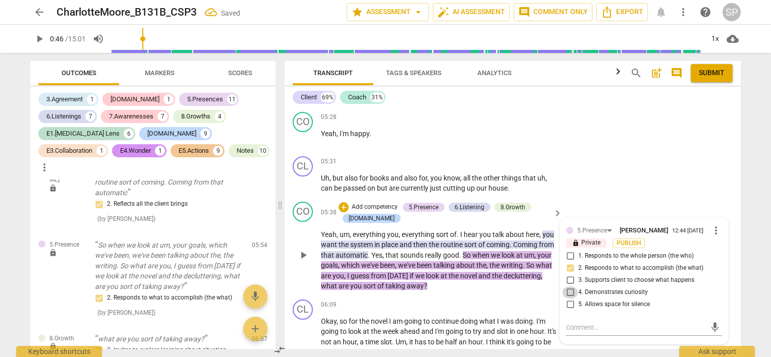
click at [568, 290] on input "4. Demonstrates curiosity" at bounding box center [570, 293] width 16 height 12
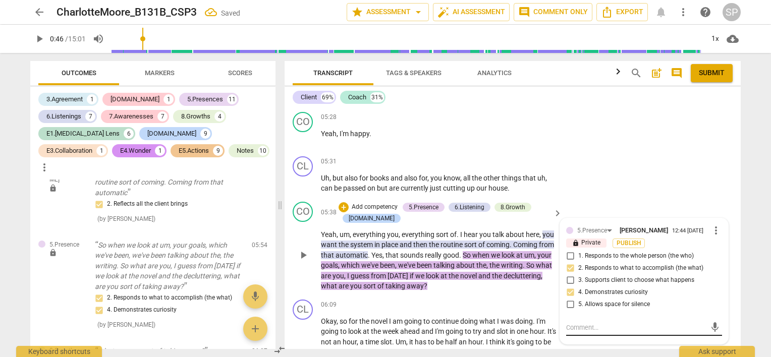
click at [574, 324] on textarea at bounding box center [636, 328] width 140 height 10
click at [713, 335] on span "send" at bounding box center [714, 337] width 11 height 11
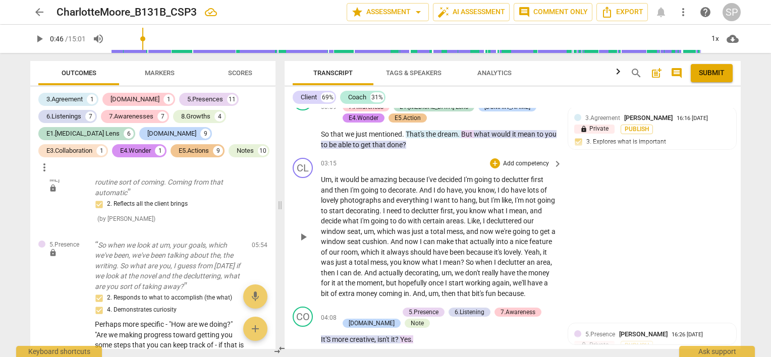
scroll to position [807, 0]
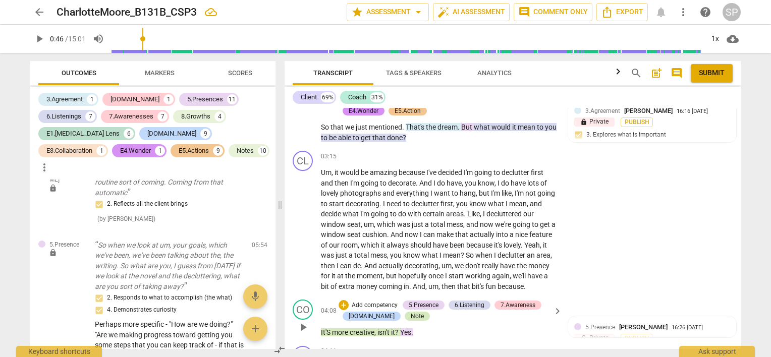
click at [411, 312] on div "Note" at bounding box center [417, 316] width 13 height 9
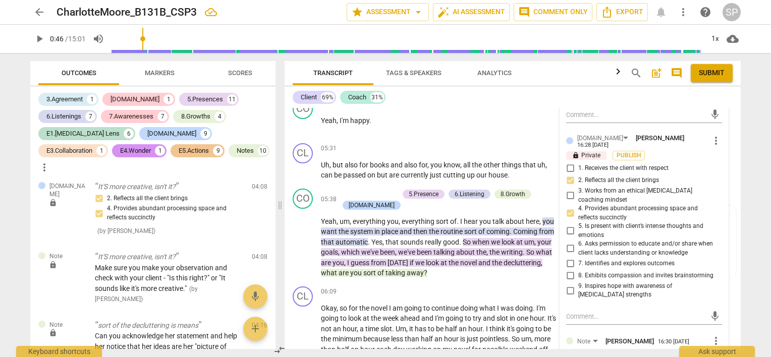
scroll to position [1413, 0]
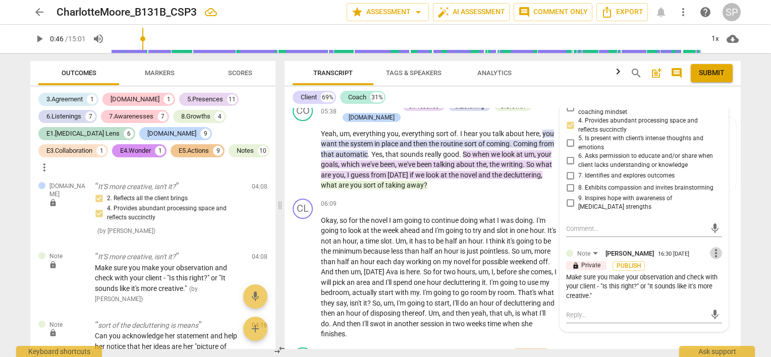
click at [712, 248] on span "more_vert" at bounding box center [716, 253] width 12 height 12
click at [714, 246] on li "Edit" at bounding box center [724, 246] width 35 height 19
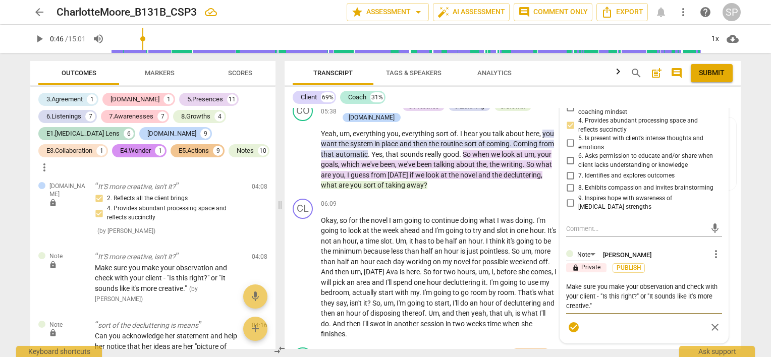
click at [647, 302] on textarea "Make sure you make your observation and check with your client - "Is this right…" at bounding box center [644, 296] width 156 height 29
click at [570, 333] on span "check_circle" at bounding box center [574, 337] width 12 height 12
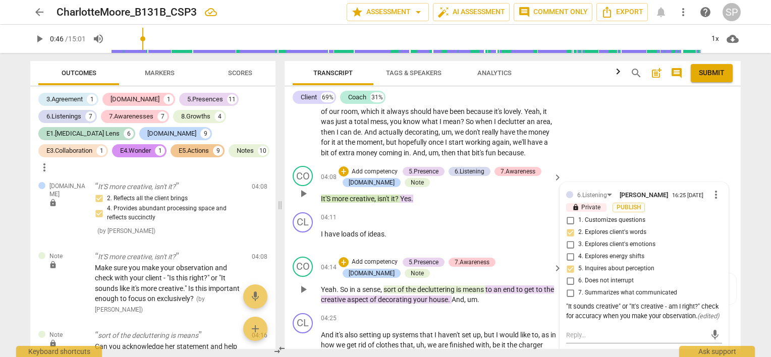
scroll to position [959, 0]
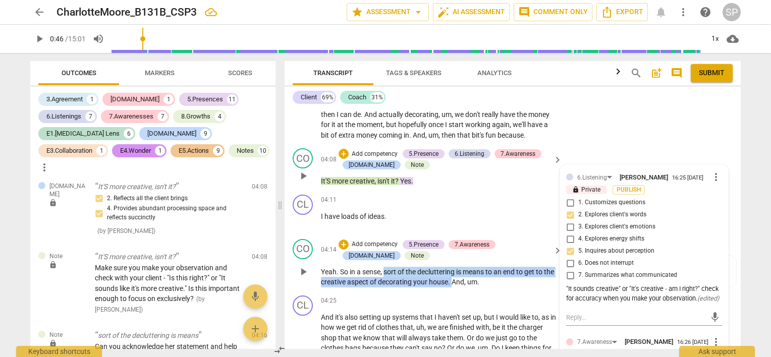
drag, startPoint x: 384, startPoint y: 268, endPoint x: 464, endPoint y: 281, distance: 80.7
click at [464, 281] on p "Yeah . So in a sense , sort of the decluttering is means to an end to get to th…" at bounding box center [439, 277] width 236 height 21
copy p "sort of the decluttering is means to an end to get to the creative aspect of de…"
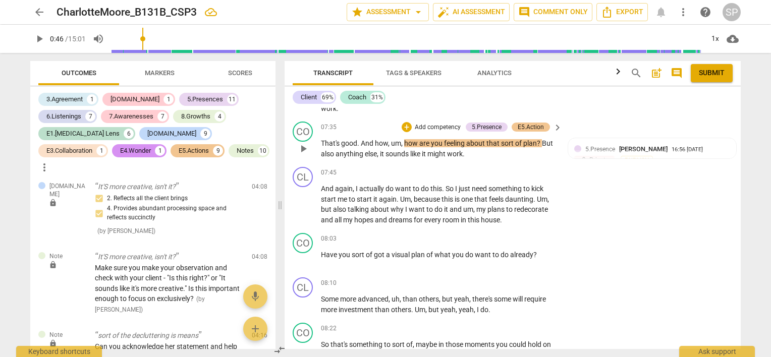
scroll to position [1867, 0]
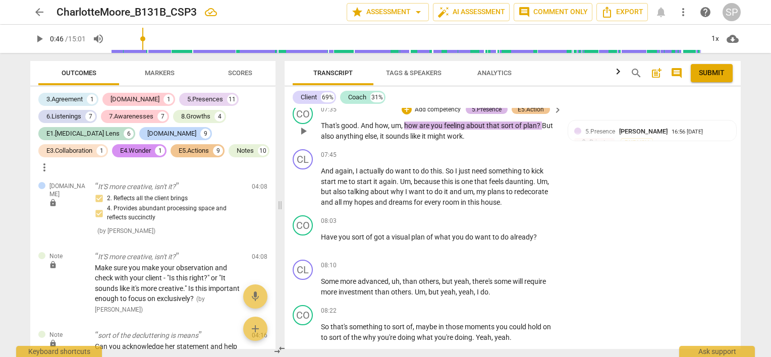
click at [467, 109] on div "5.Presence" at bounding box center [487, 109] width 42 height 9
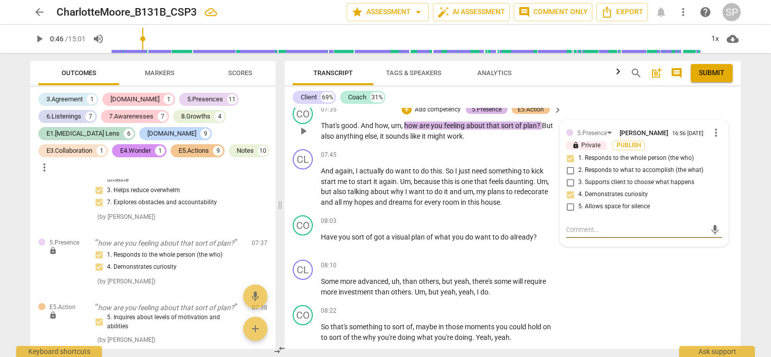
scroll to position [1766, 0]
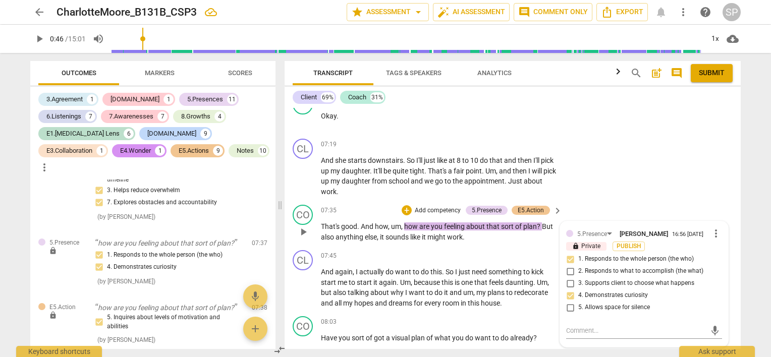
click at [442, 223] on span "you" at bounding box center [437, 227] width 13 height 8
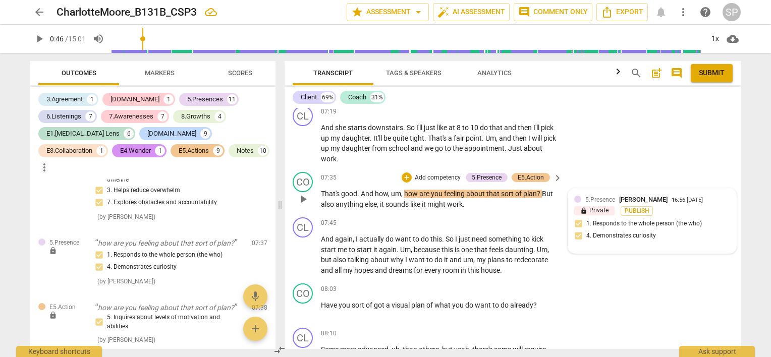
scroll to position [1816, 0]
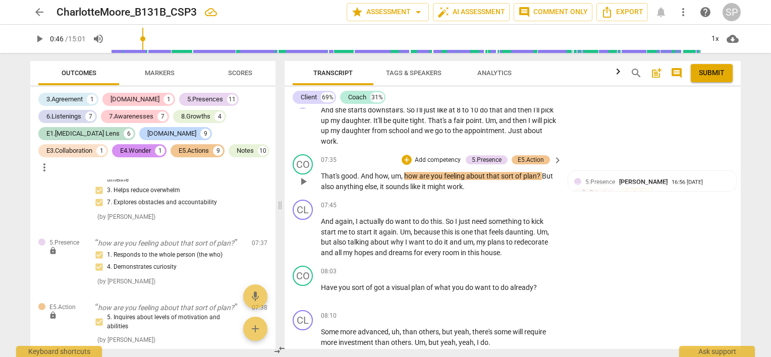
click at [525, 173] on span "plan" at bounding box center [530, 176] width 14 height 8
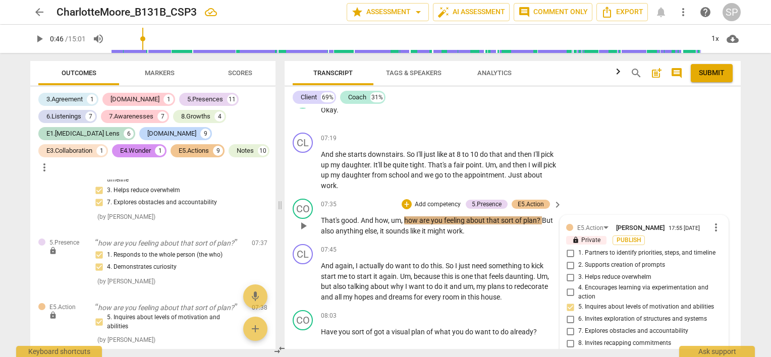
scroll to position [1766, 0]
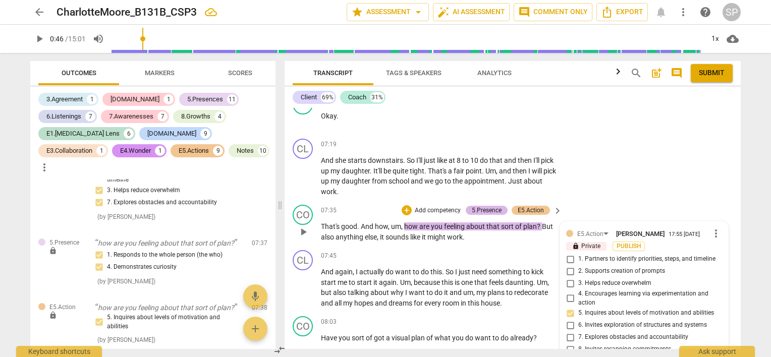
click at [487, 210] on div "5.Presence" at bounding box center [487, 210] width 30 height 9
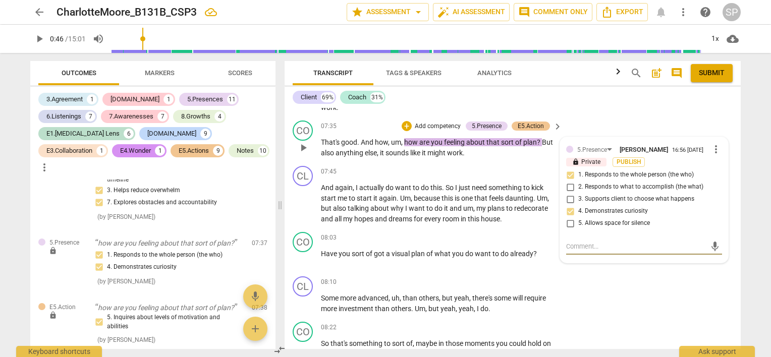
scroll to position [1867, 0]
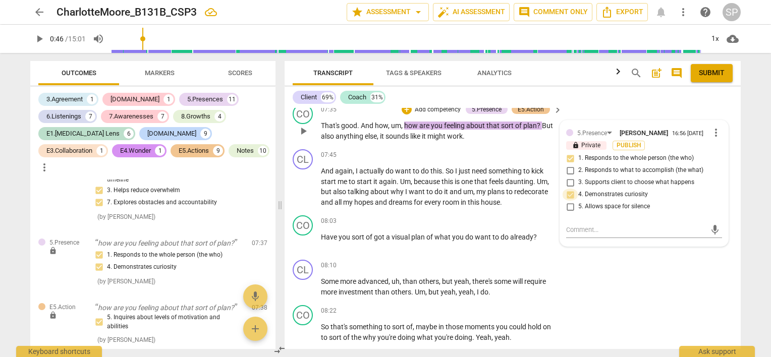
click at [567, 191] on input "4. Demonstrates curiosity" at bounding box center [570, 195] width 16 height 12
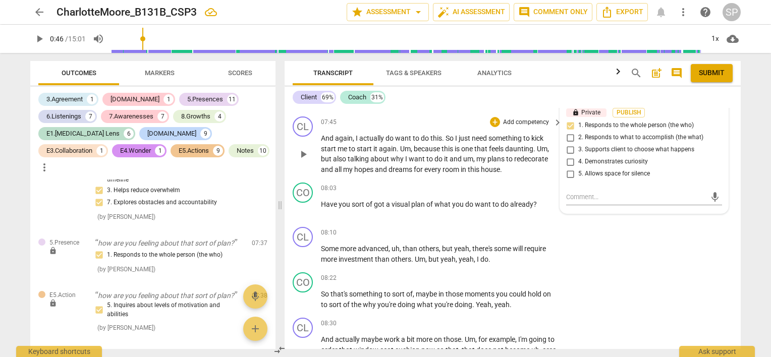
scroll to position [1917, 0]
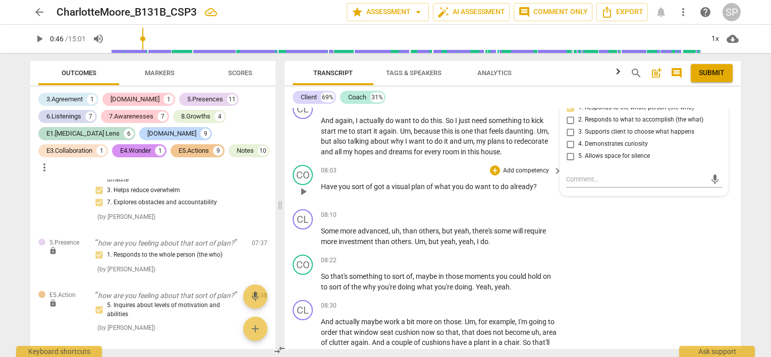
click at [450, 185] on span "what" at bounding box center [443, 187] width 18 height 8
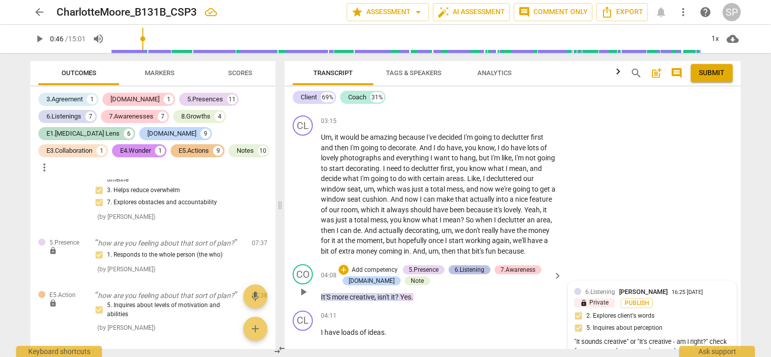
scroll to position [1009, 0]
